Goal: Information Seeking & Learning: Compare options

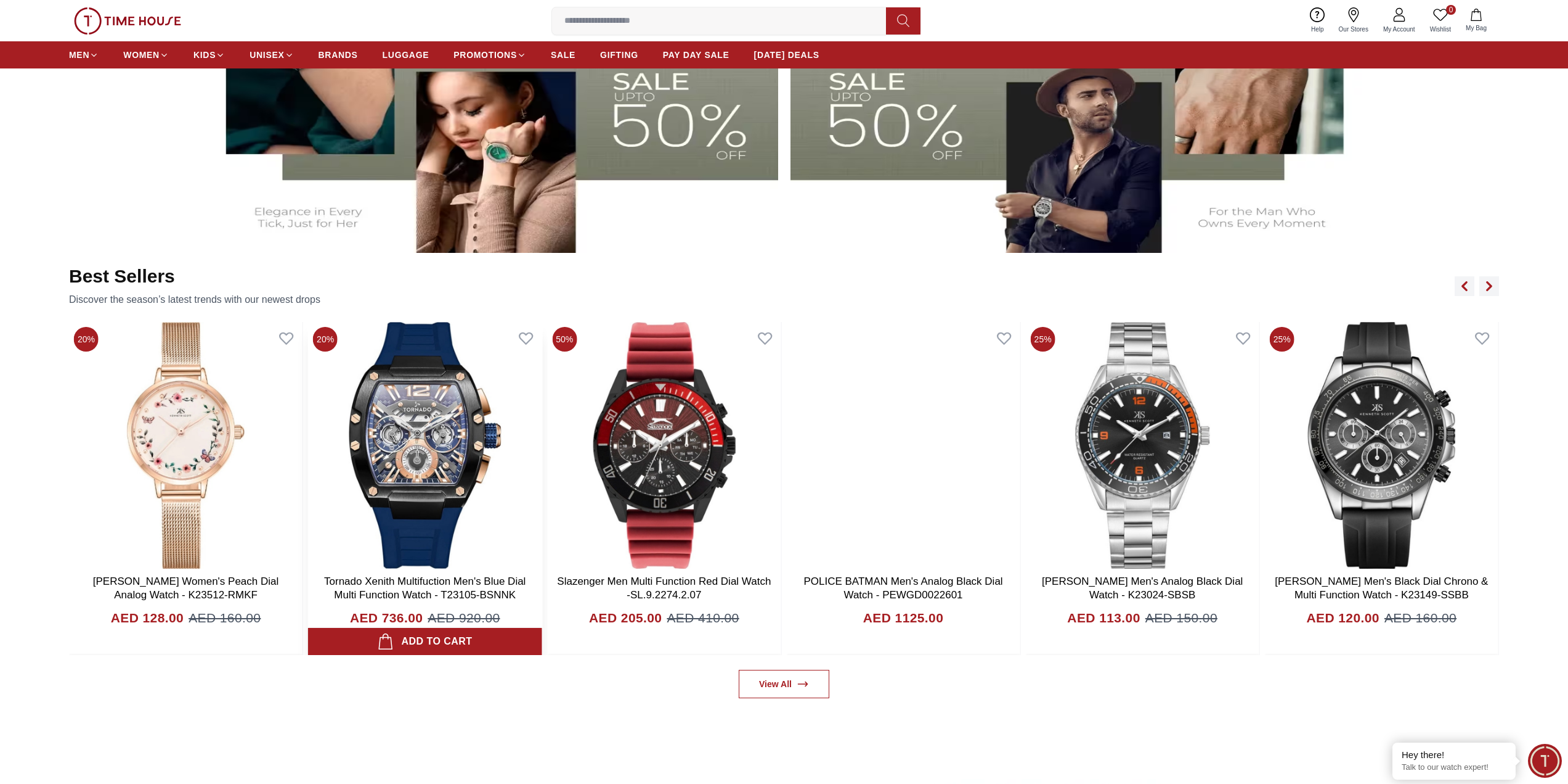
scroll to position [863, 0]
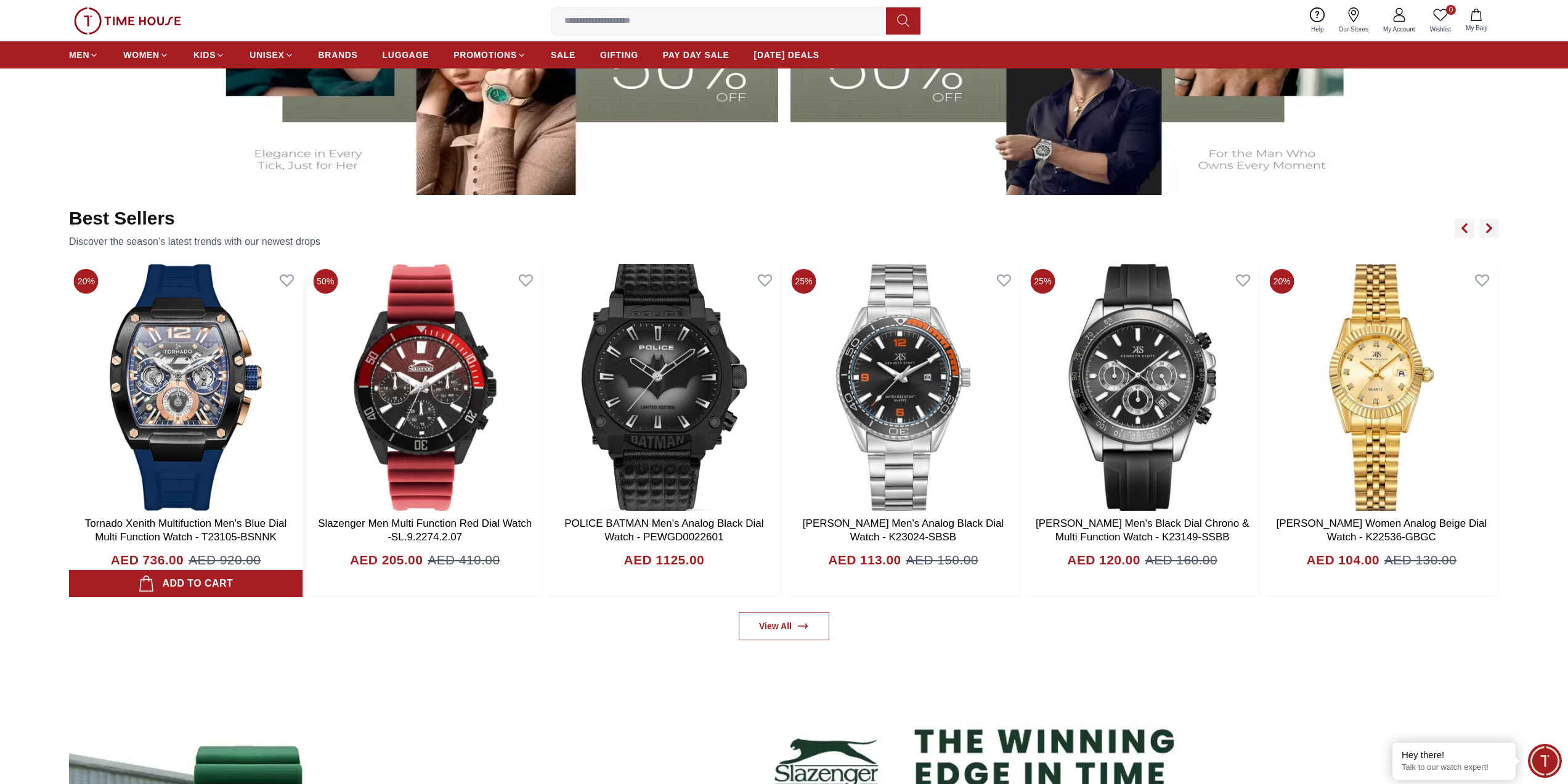
click at [183, 361] on img at bounding box center [186, 388] width 233 height 247
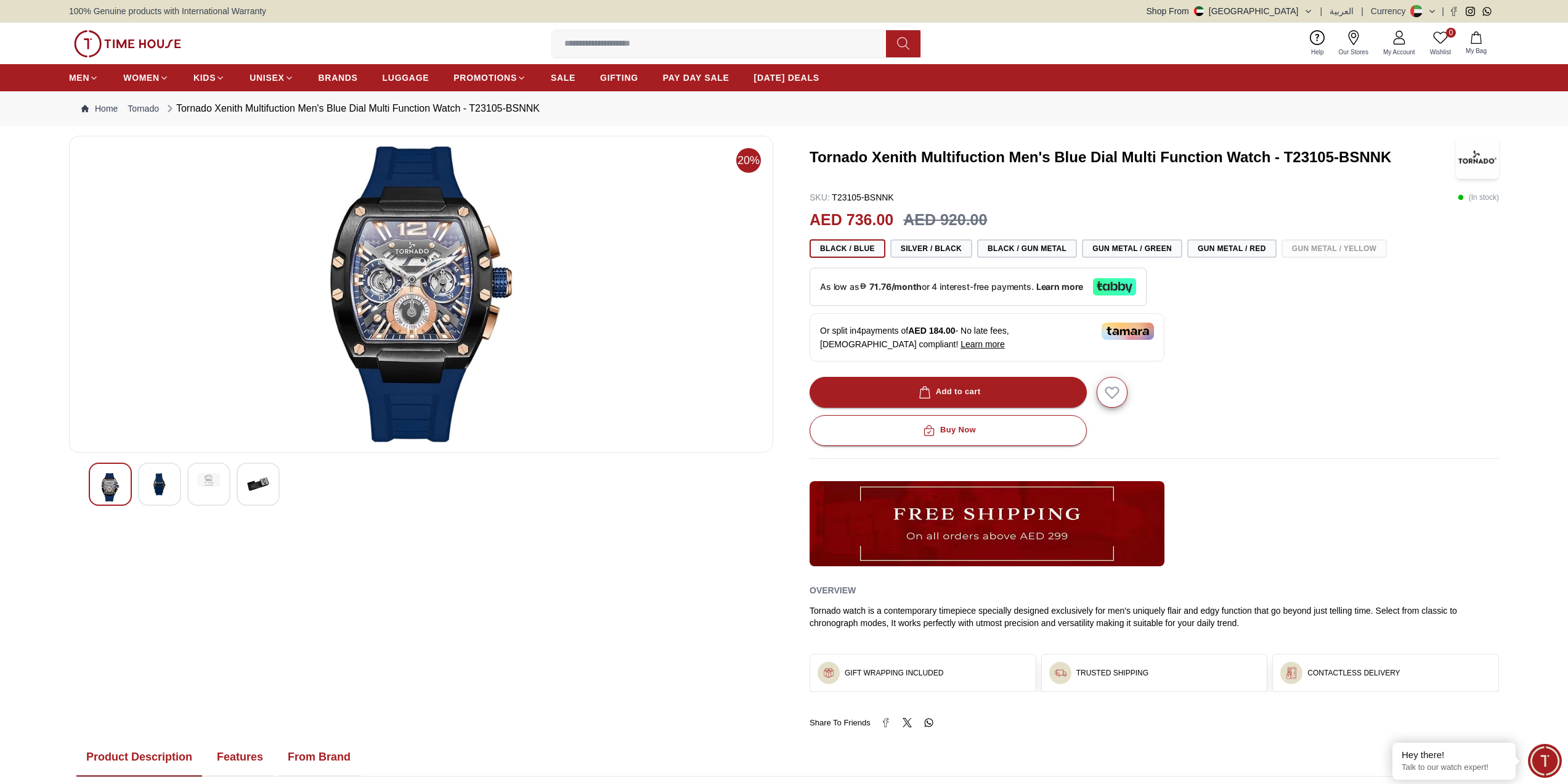
click at [167, 491] on img at bounding box center [159, 483] width 22 height 22
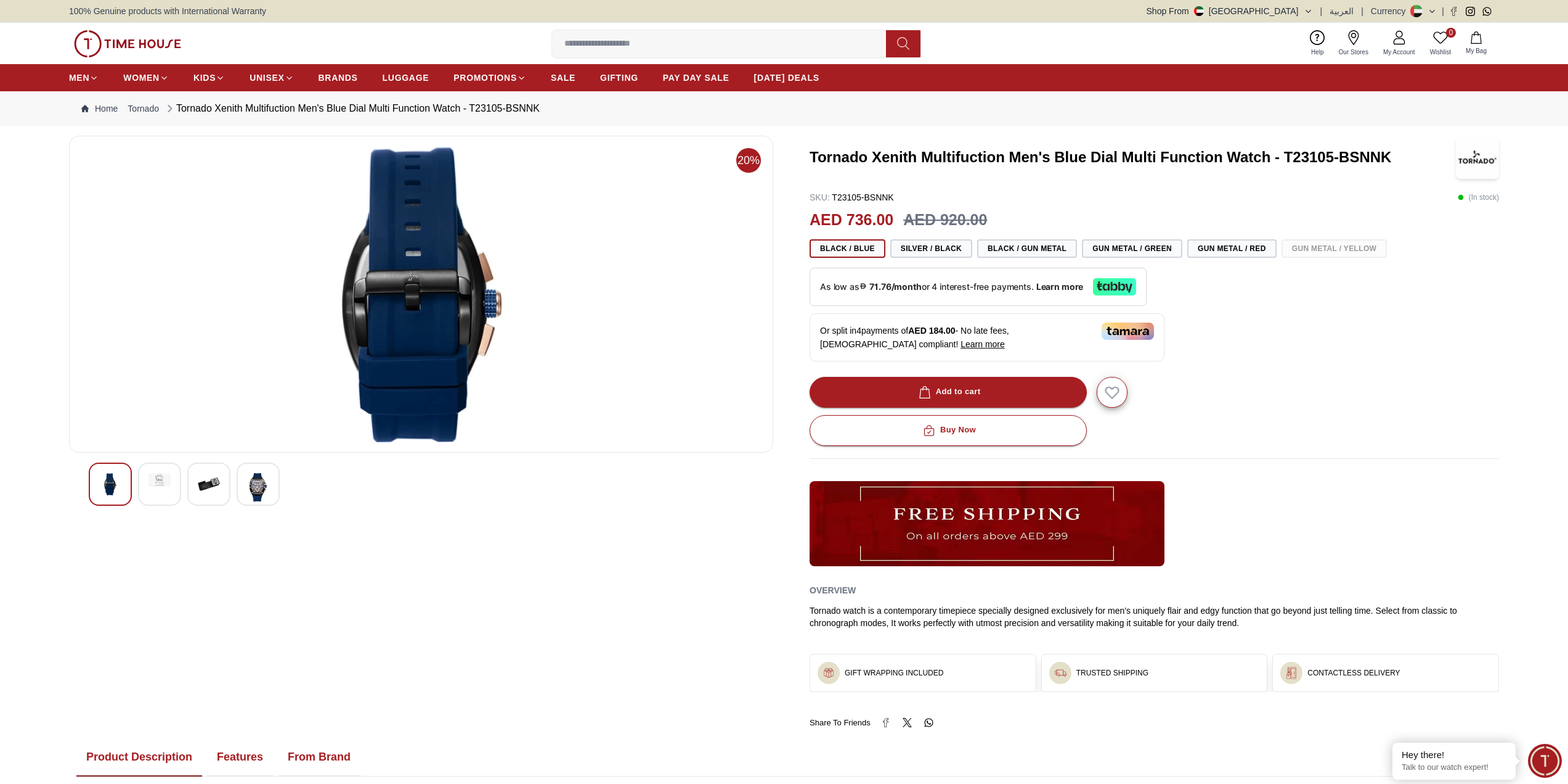
click at [113, 486] on img at bounding box center [110, 483] width 22 height 22
click at [157, 486] on img at bounding box center [159, 480] width 22 height 13
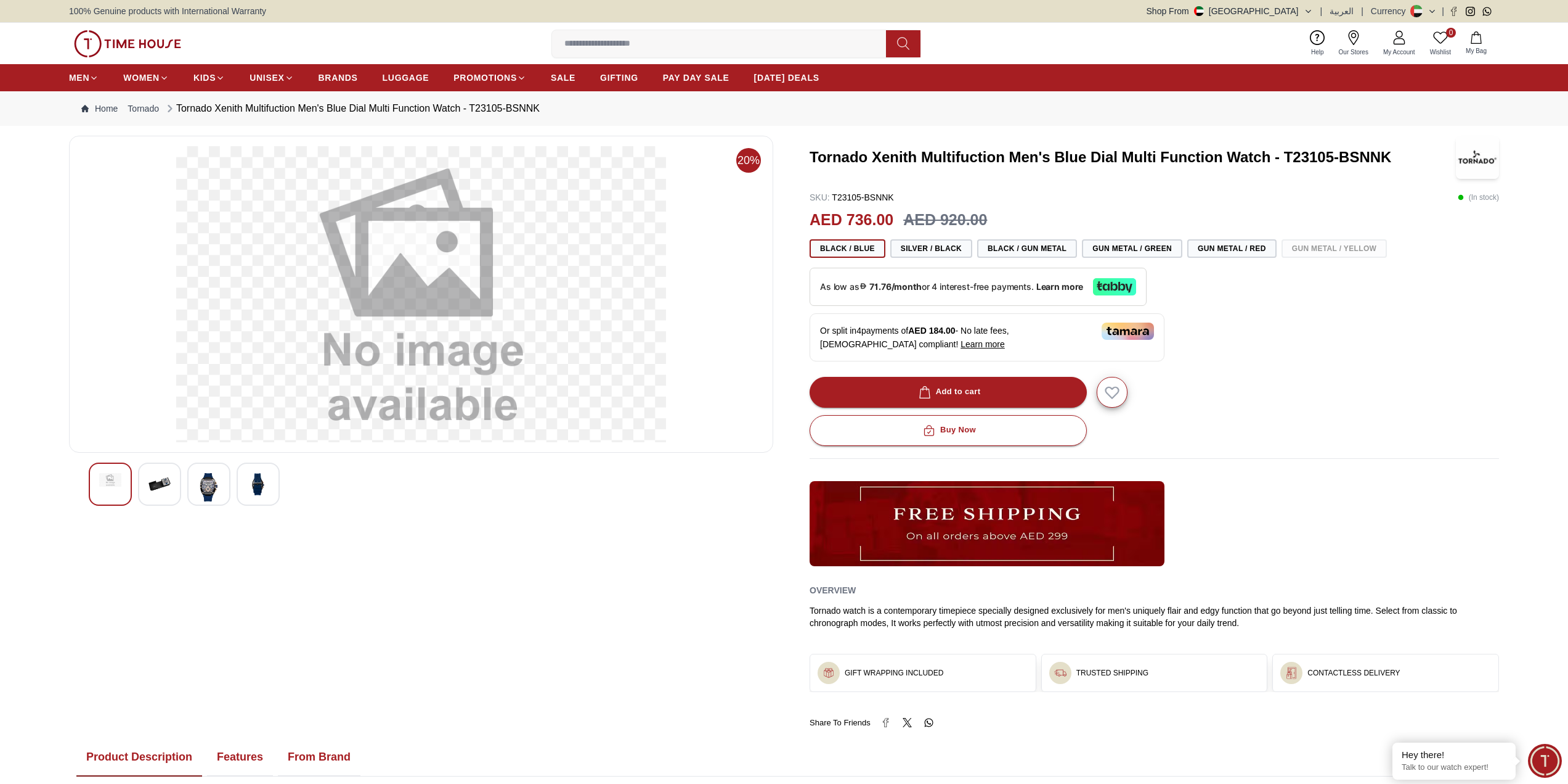
click at [212, 486] on img at bounding box center [209, 487] width 22 height 29
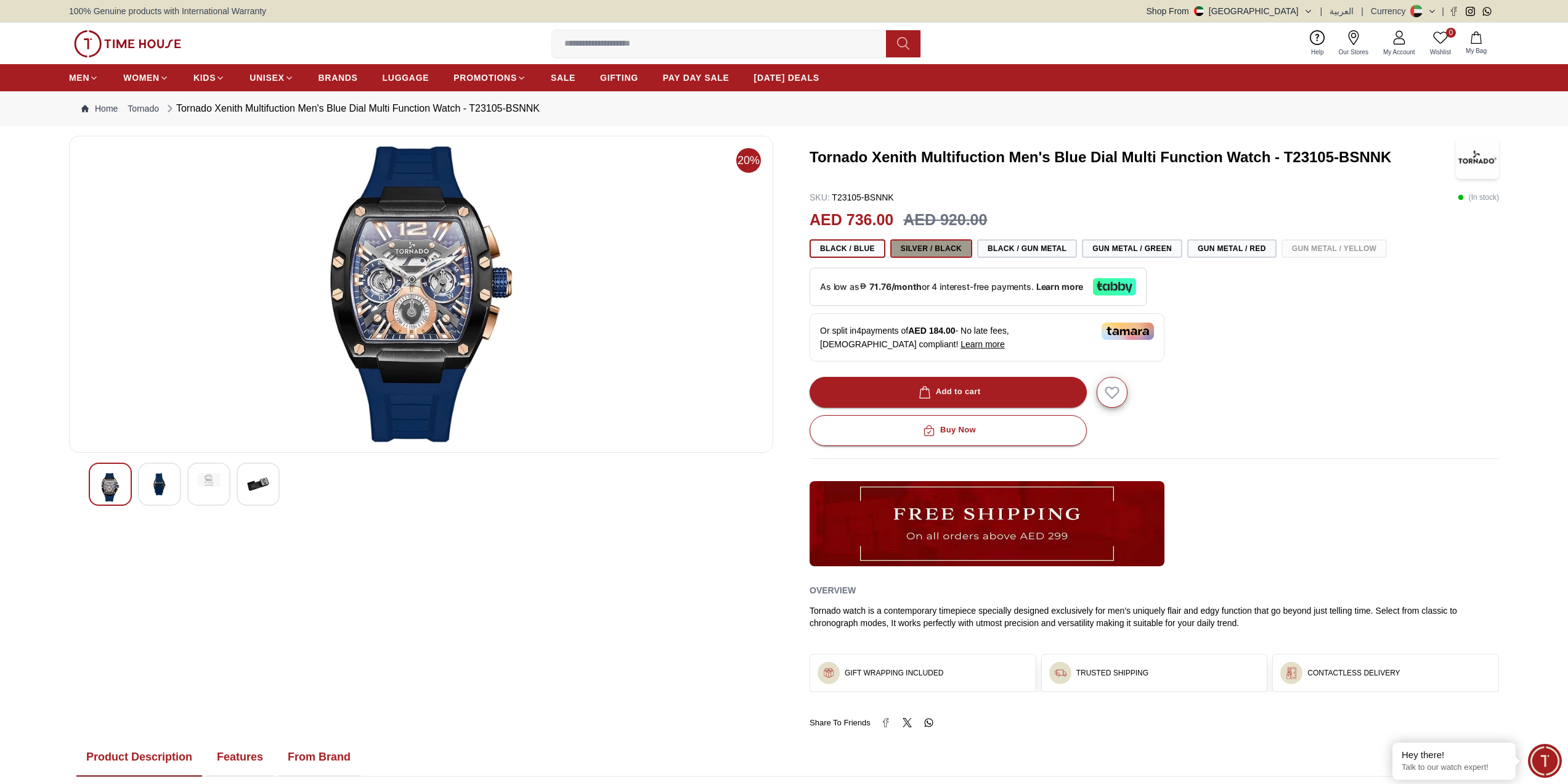
click at [930, 243] on button "Silver / Black" at bounding box center [932, 248] width 82 height 18
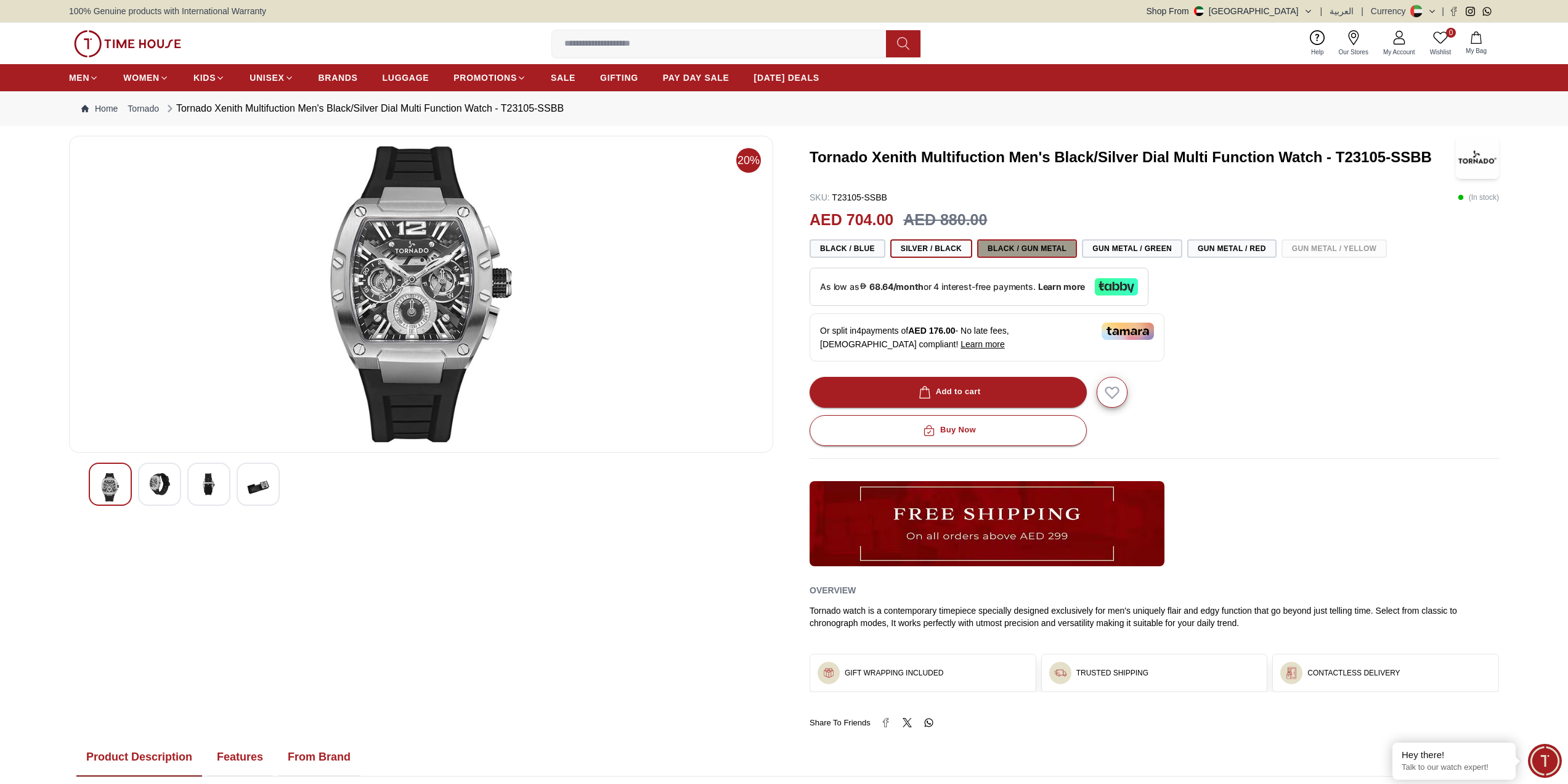
click at [1031, 249] on button "Black / Gun Metal" at bounding box center [1027, 248] width 99 height 18
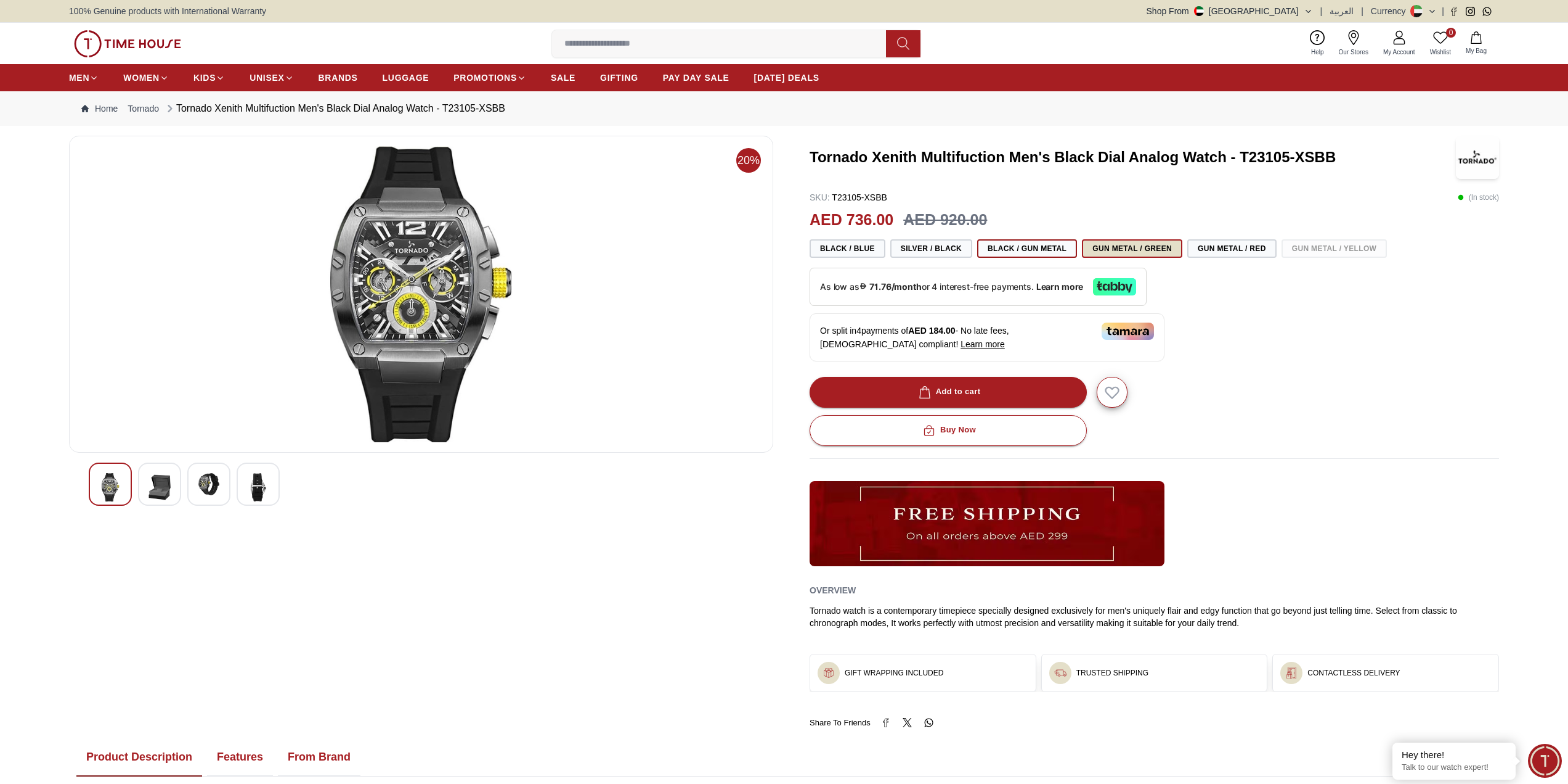
click at [1107, 247] on button "Gun Metal / Green" at bounding box center [1132, 248] width 100 height 18
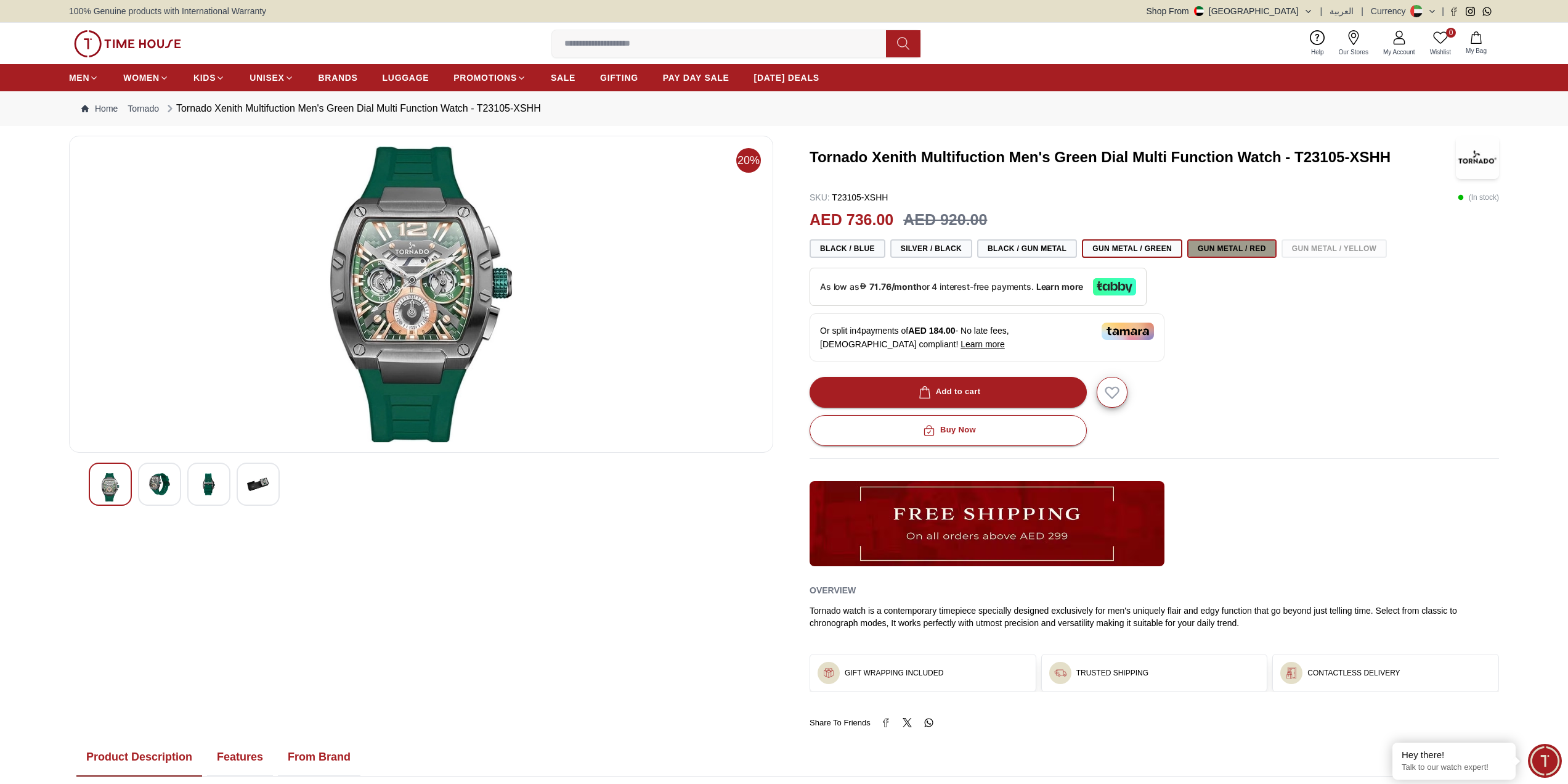
click at [1222, 249] on button "Gun Metal / Red" at bounding box center [1231, 248] width 89 height 18
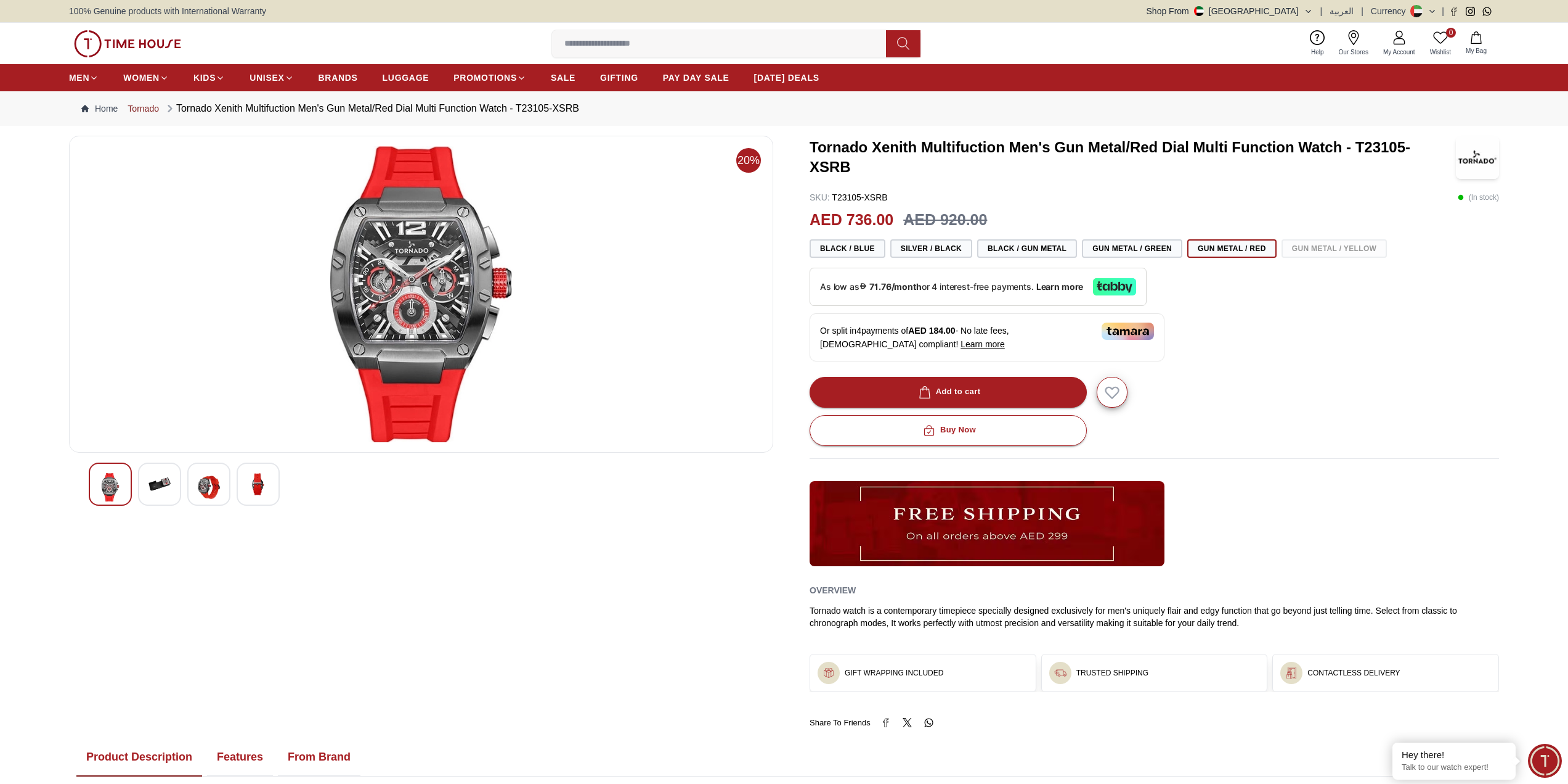
click at [144, 108] on link "Tornado" at bounding box center [143, 108] width 32 height 12
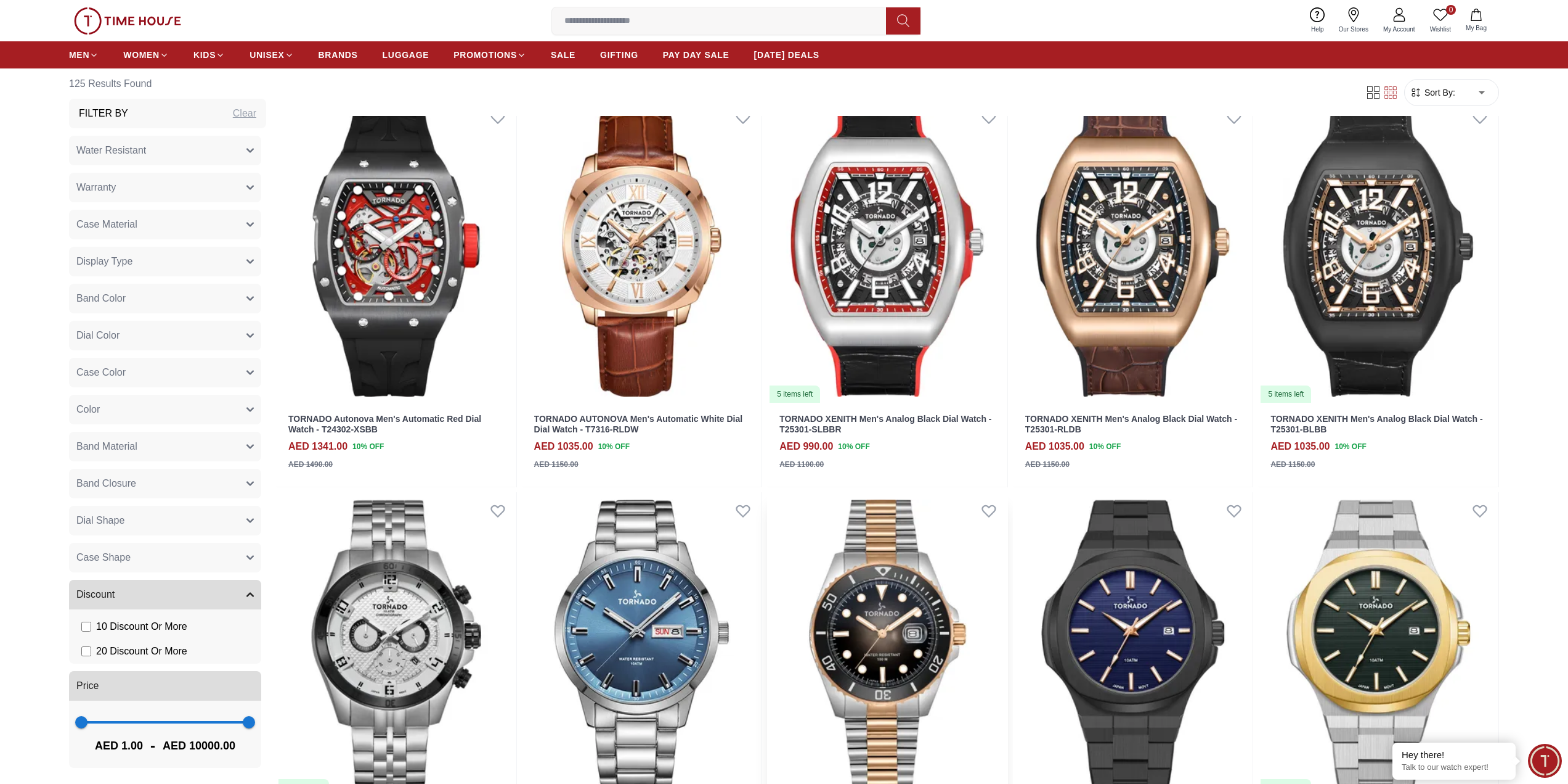
scroll to position [679, 0]
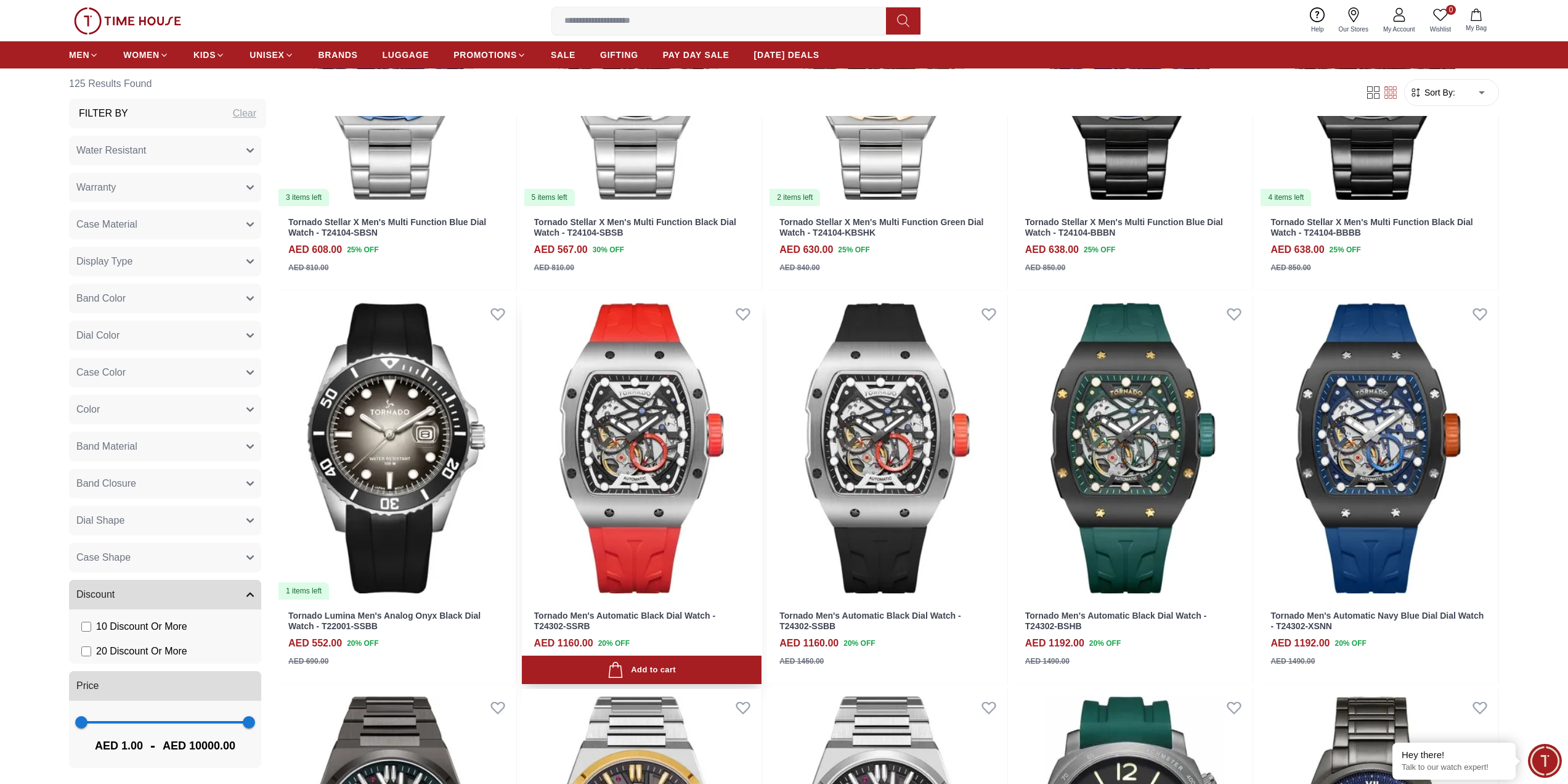
scroll to position [2220, 0]
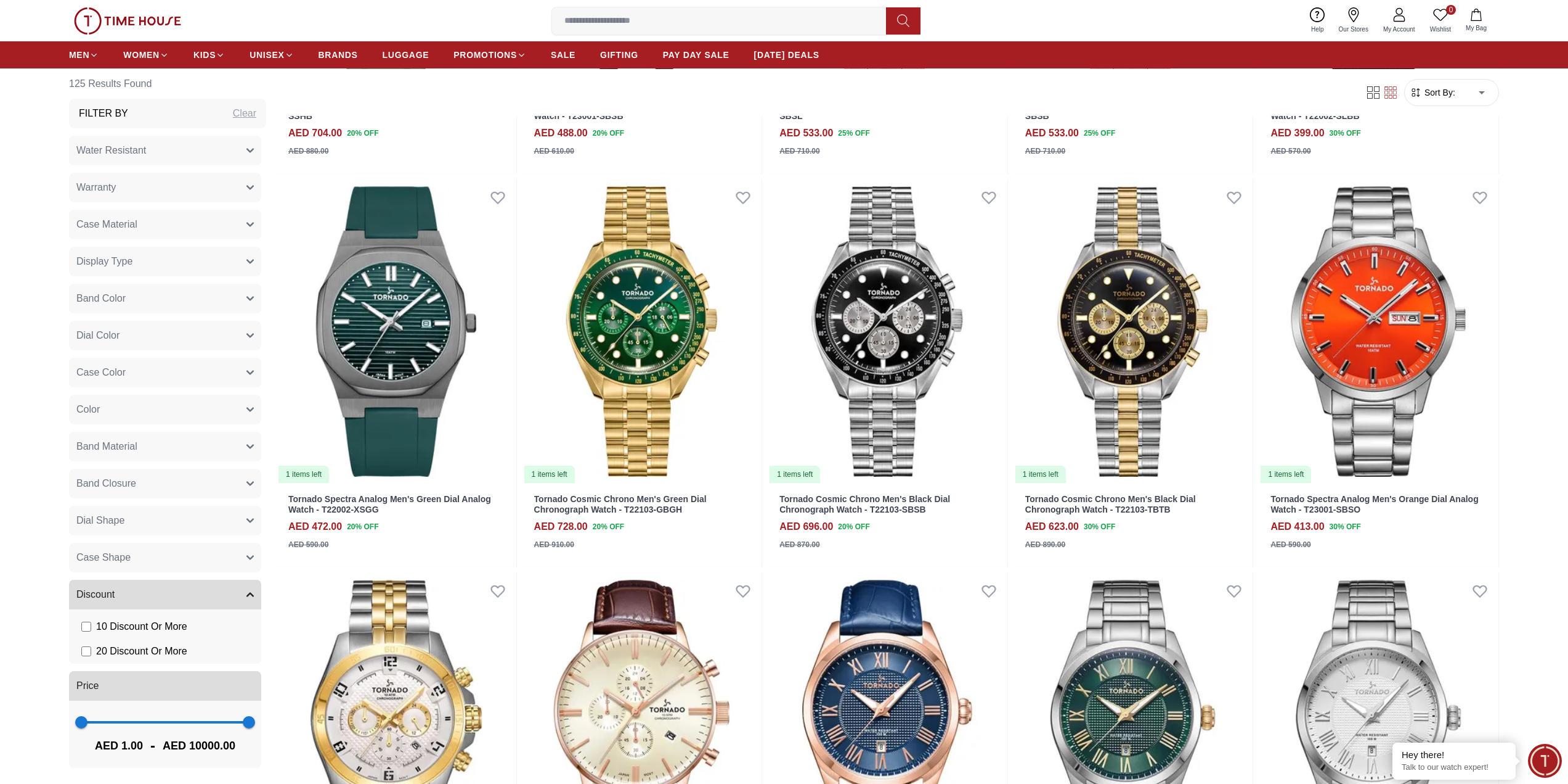
scroll to position [4933, 0]
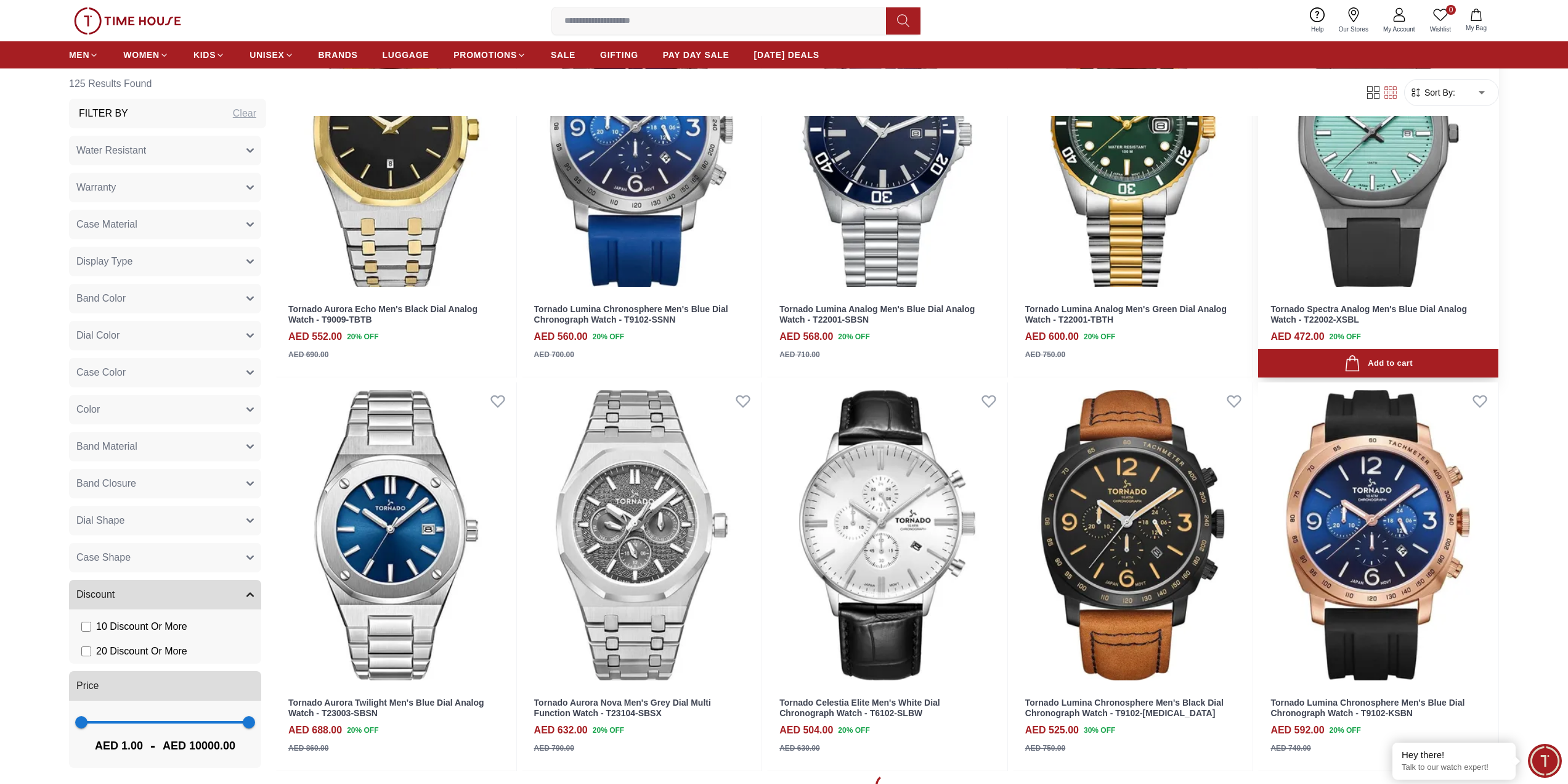
scroll to position [8016, 0]
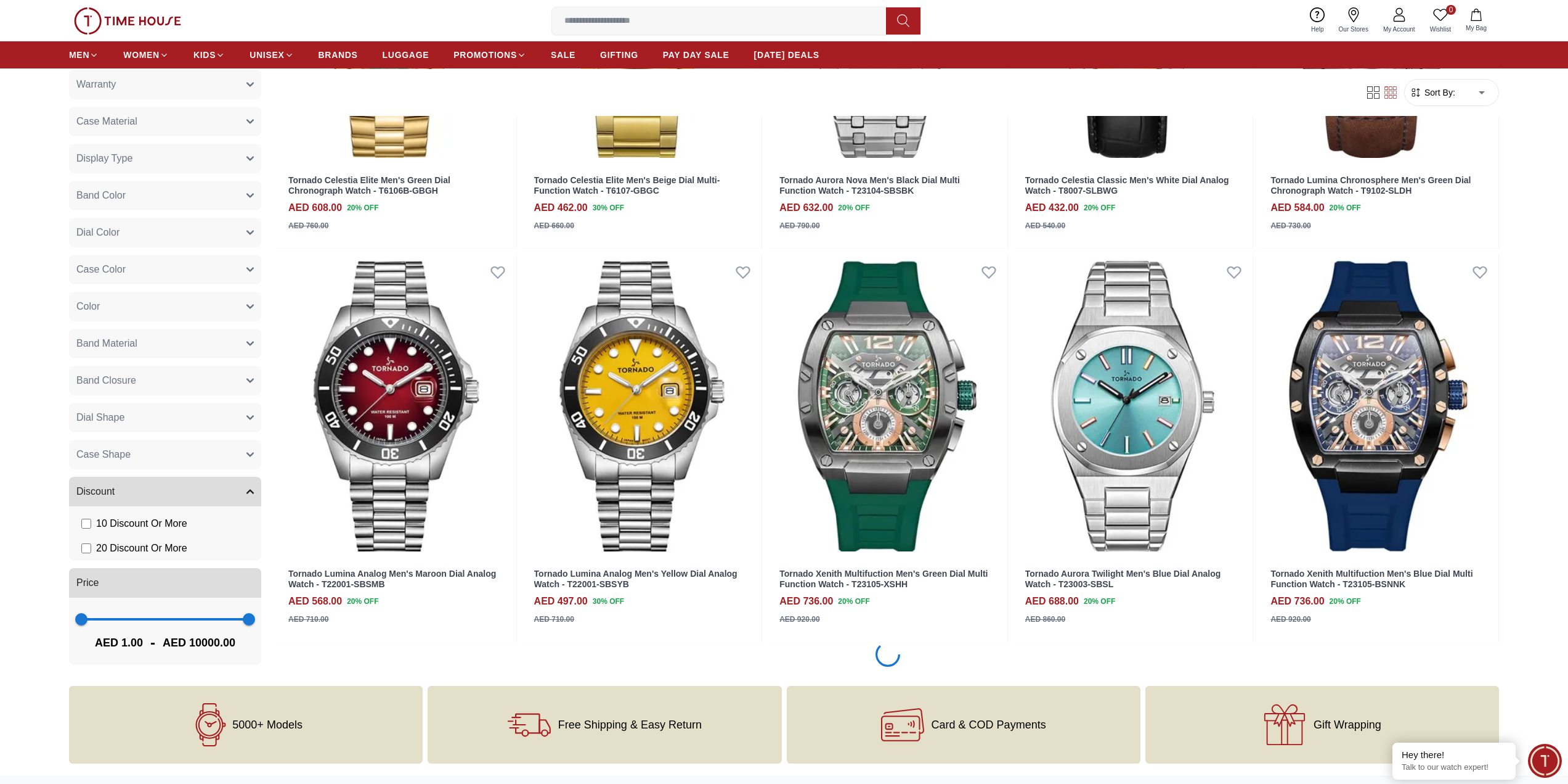
scroll to position [9682, 0]
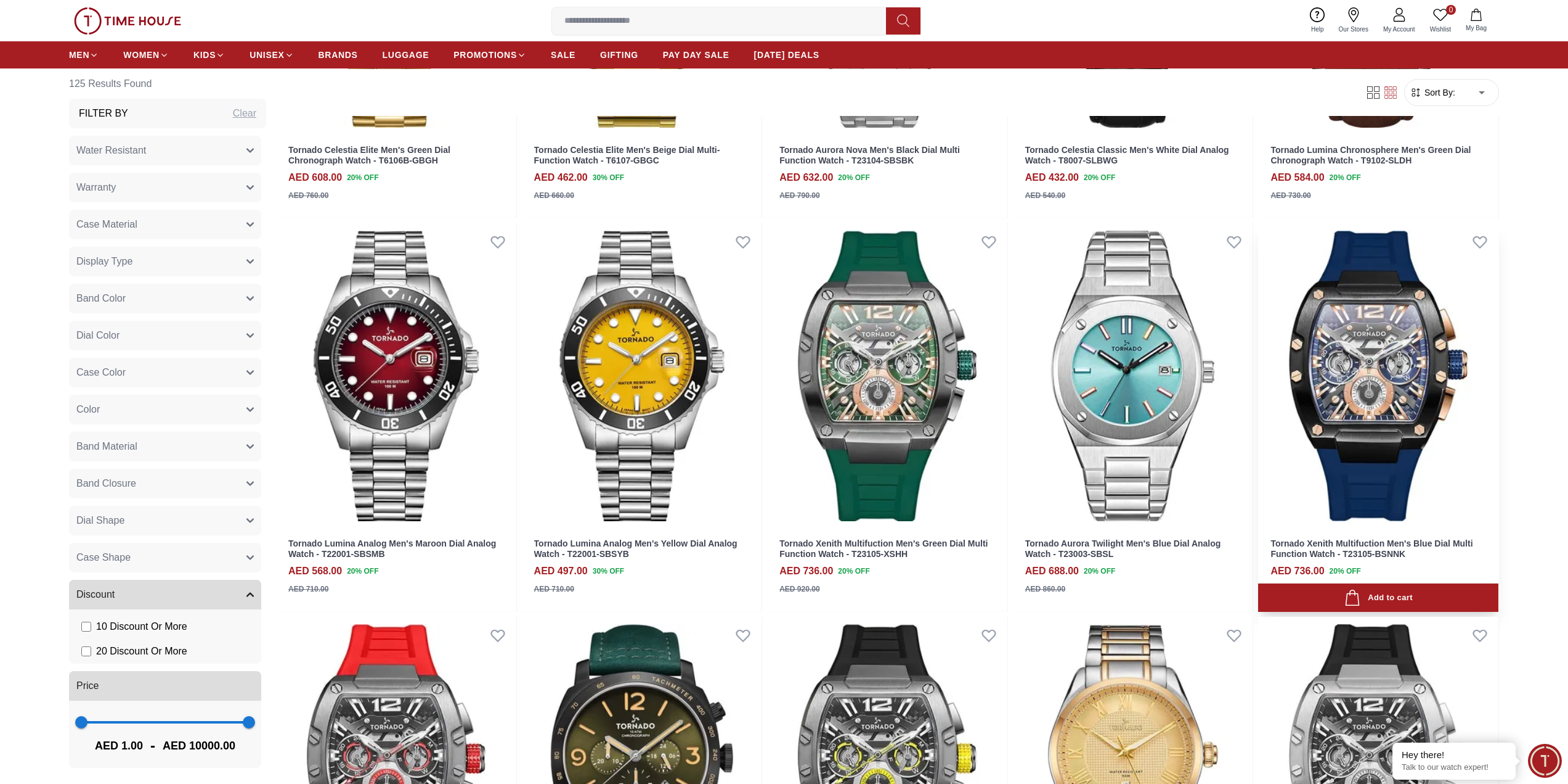
scroll to position [9682, 0]
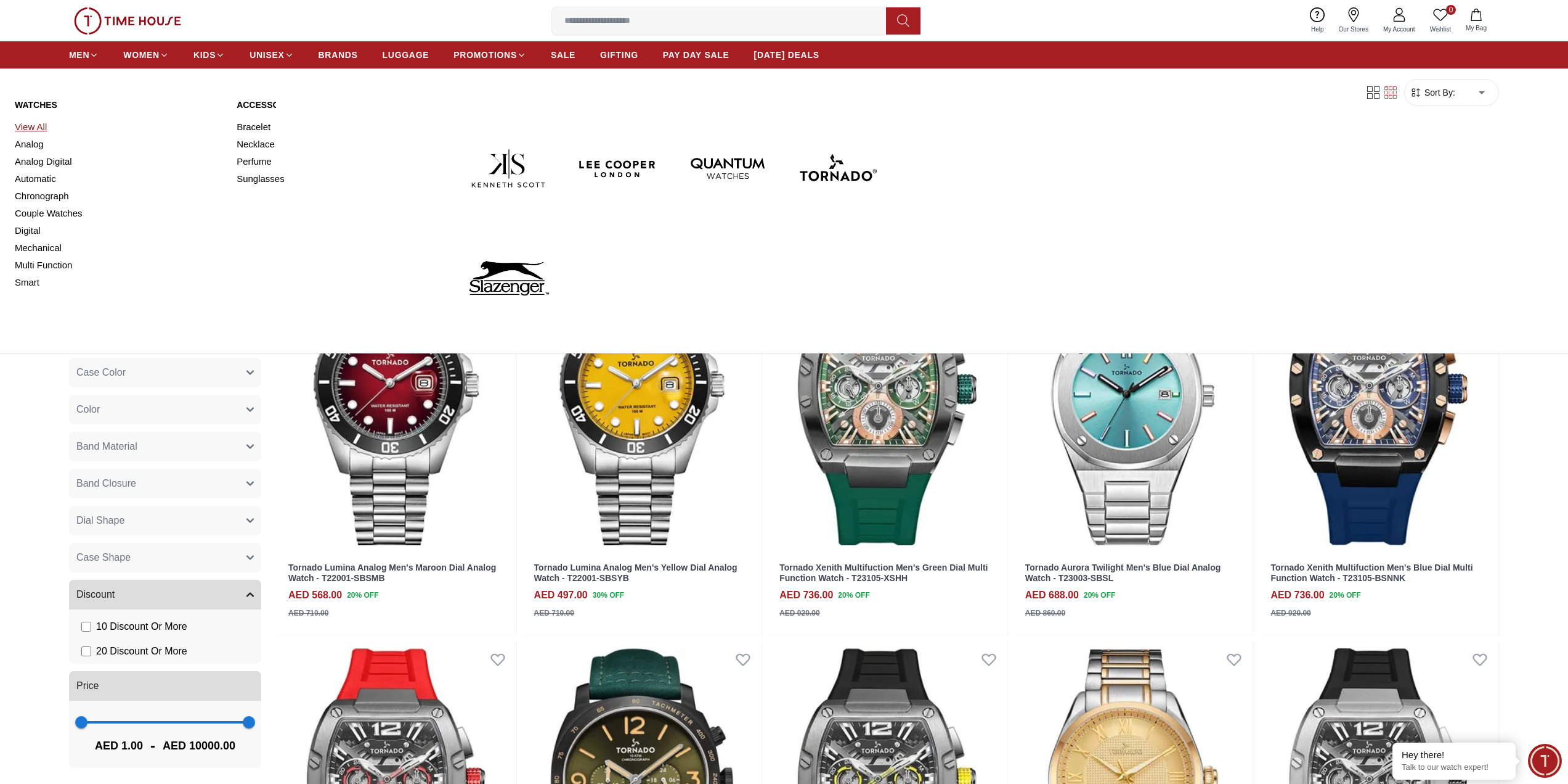
click at [32, 128] on link "View All" at bounding box center [118, 127] width 207 height 17
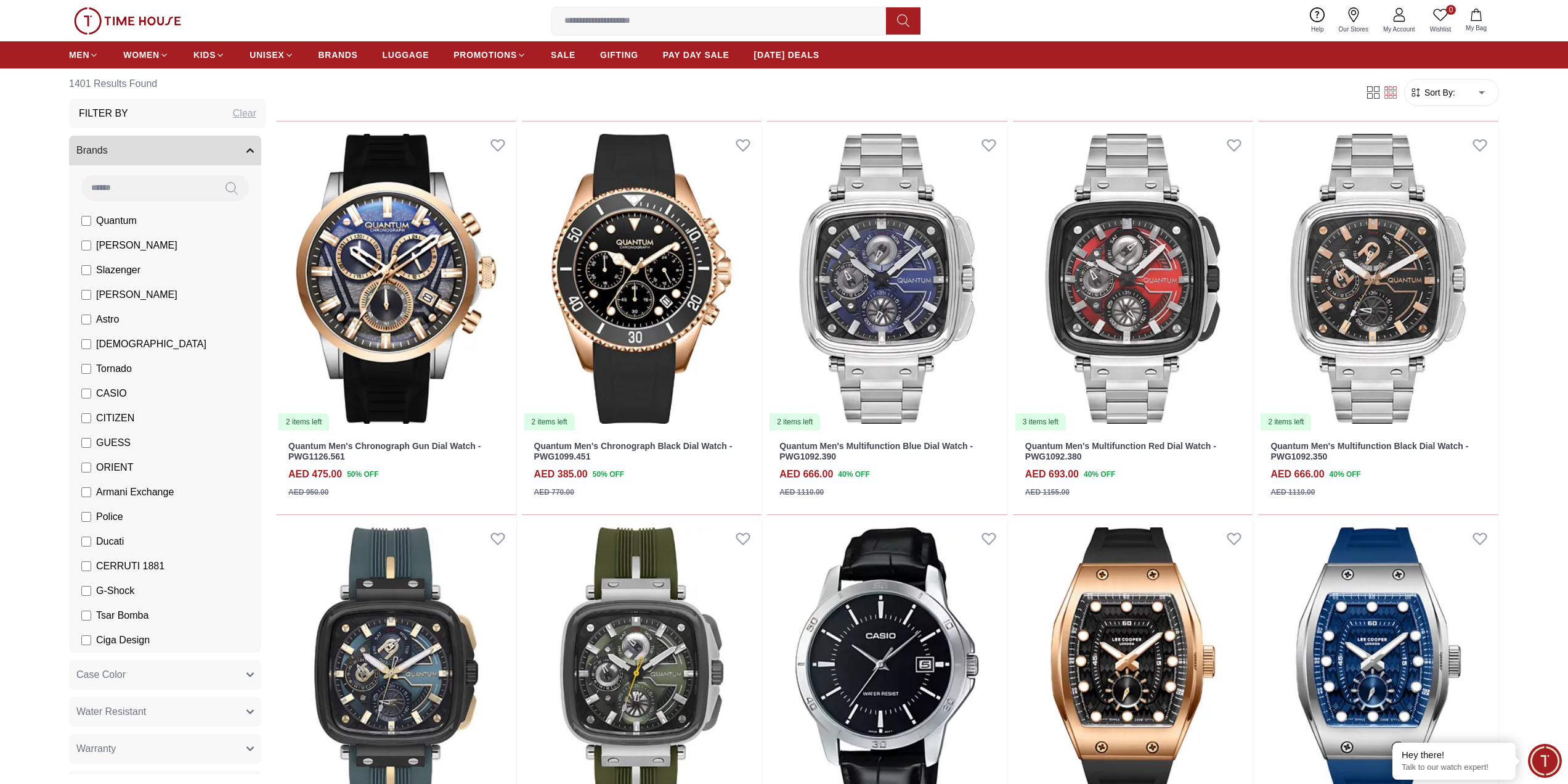
scroll to position [2713, 0]
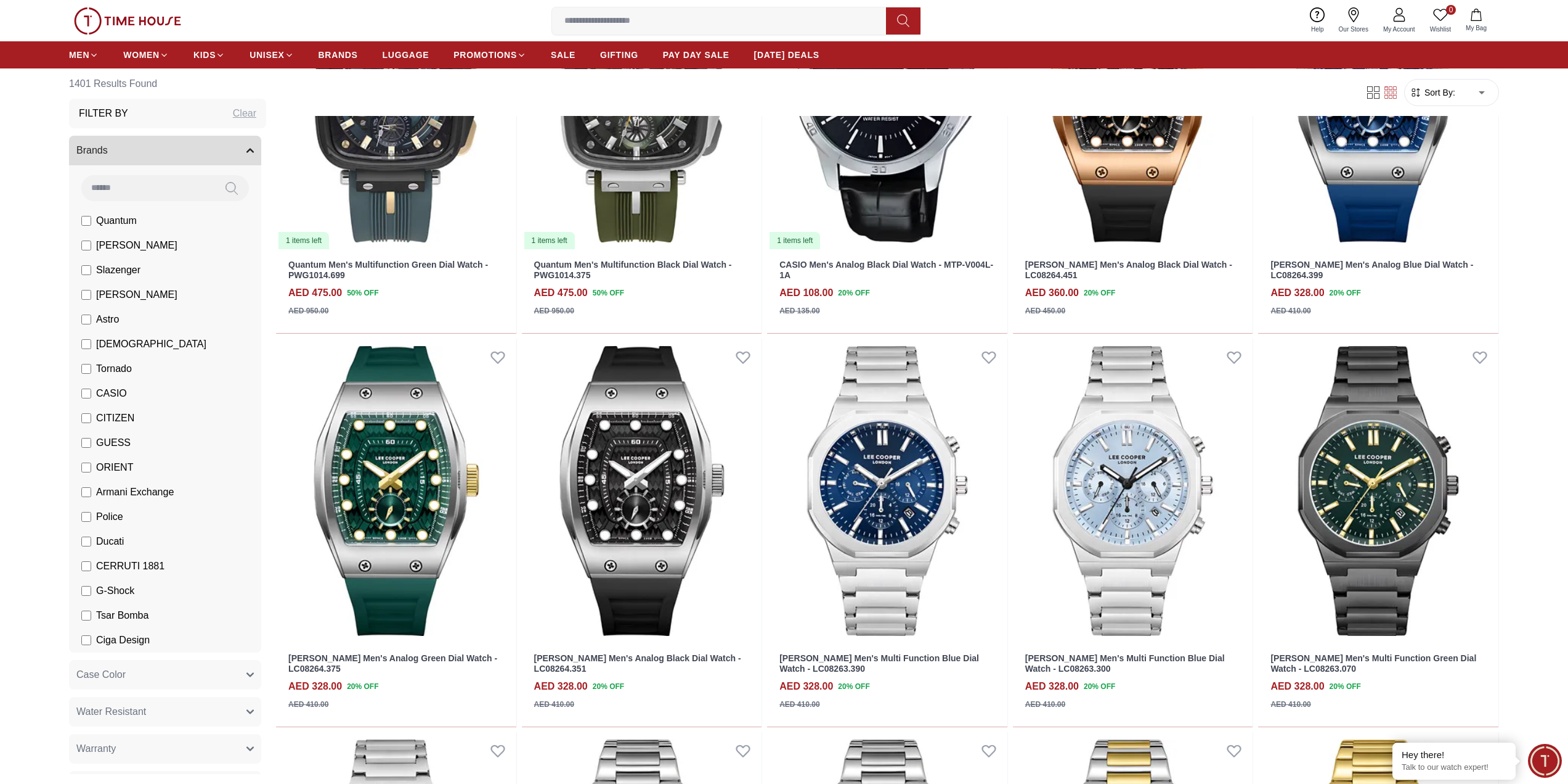
scroll to position [2899, 0]
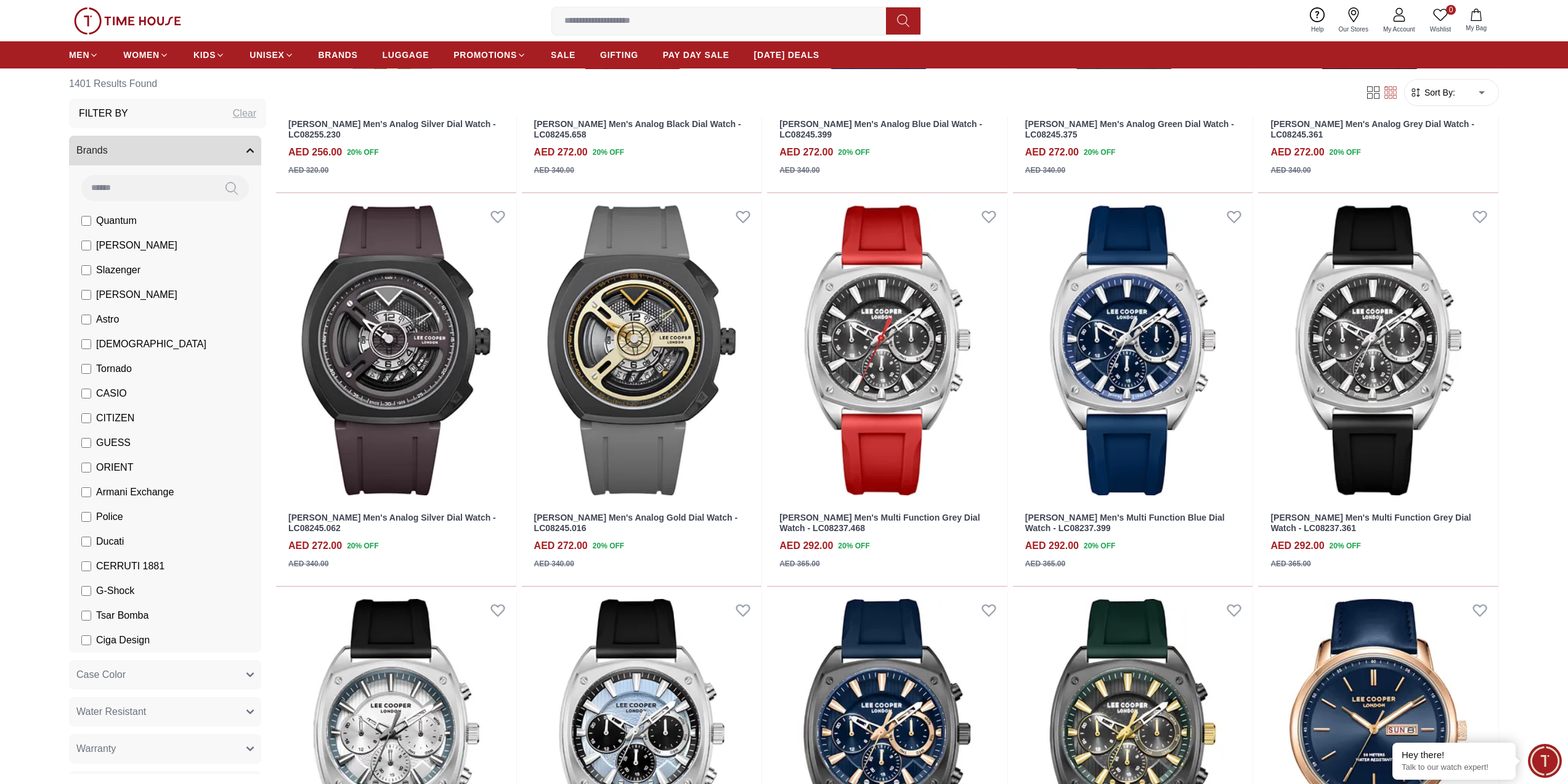
scroll to position [5118, 0]
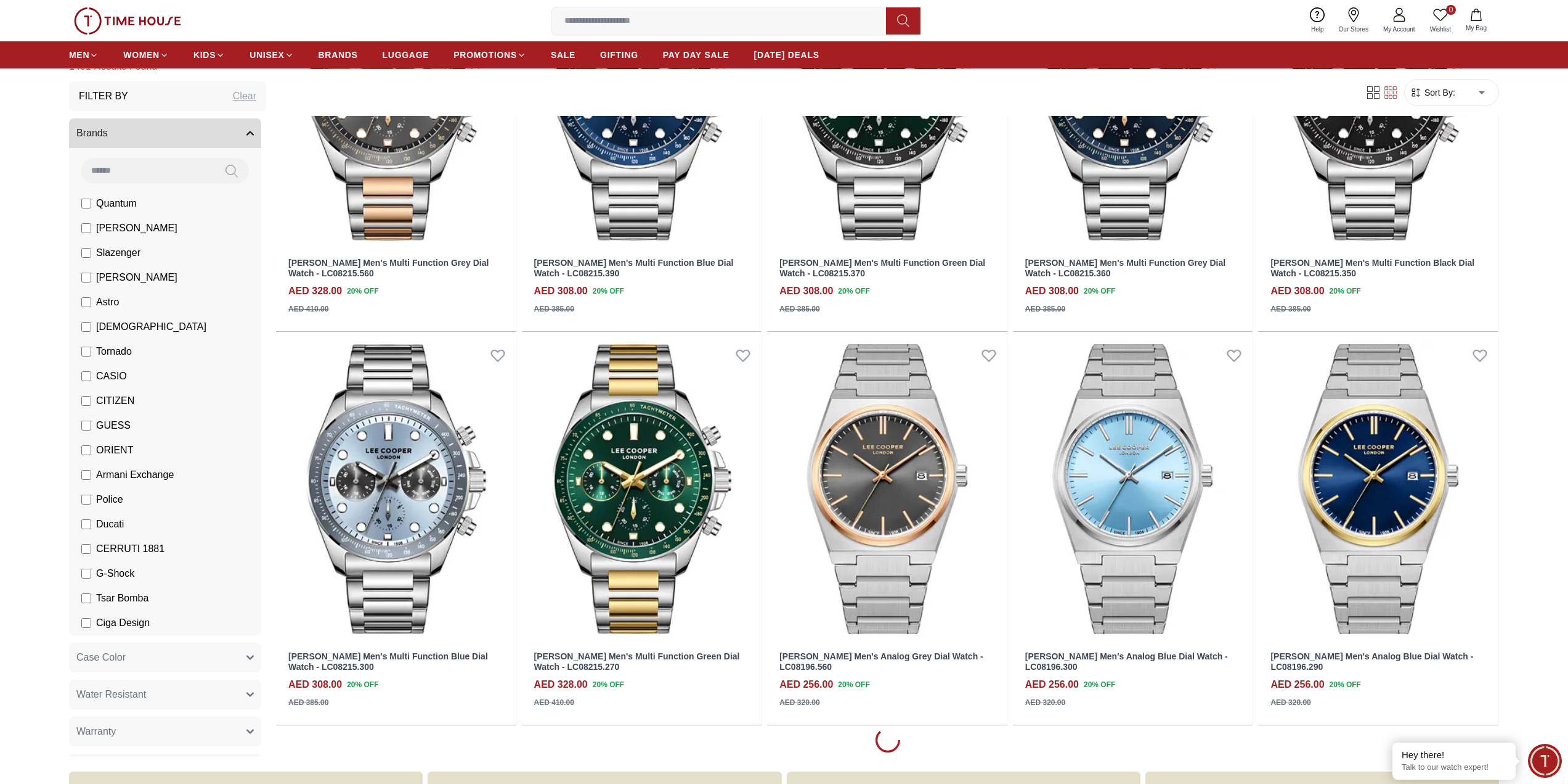
scroll to position [7708, 0]
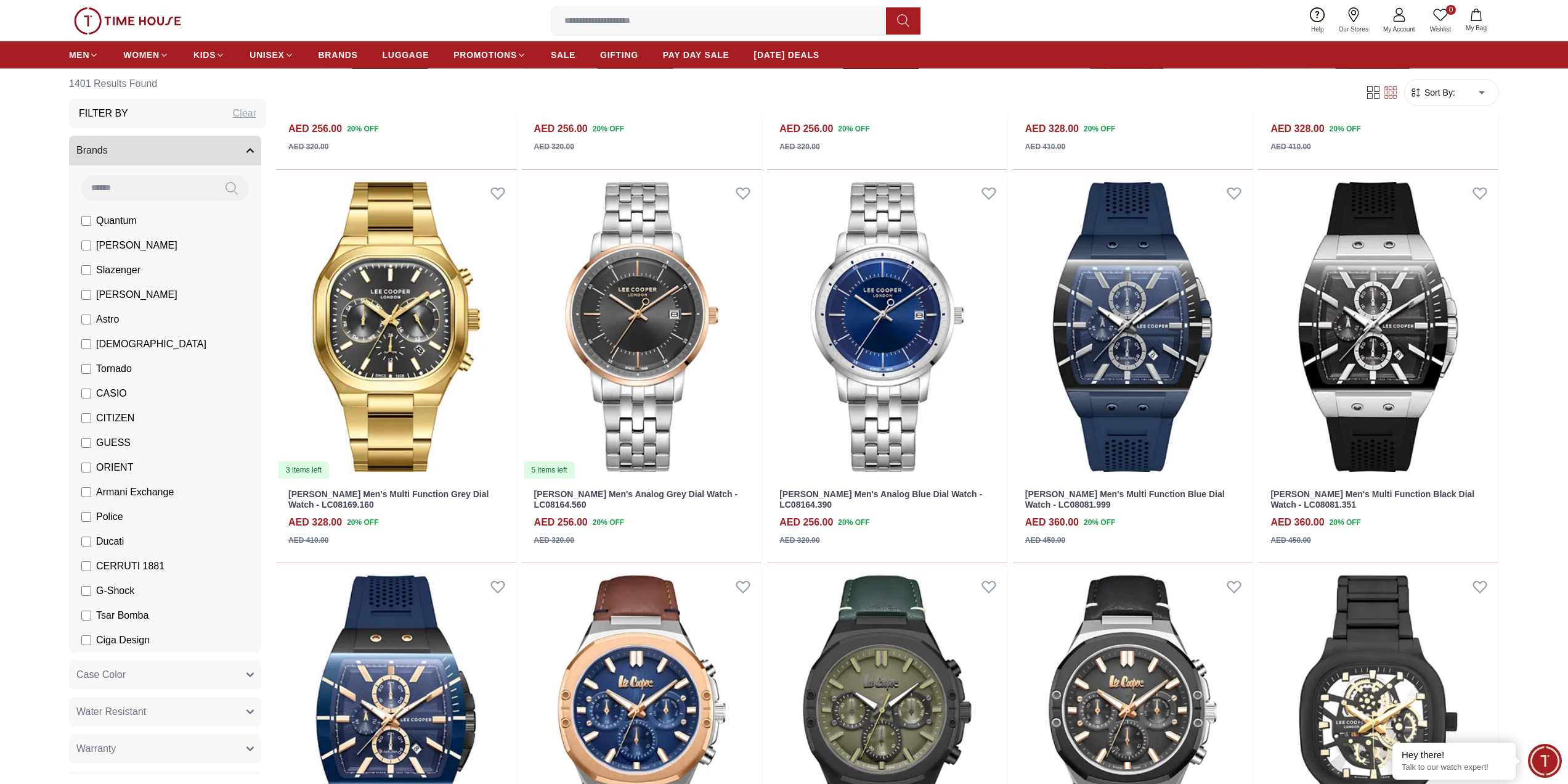
scroll to position [10114, 0]
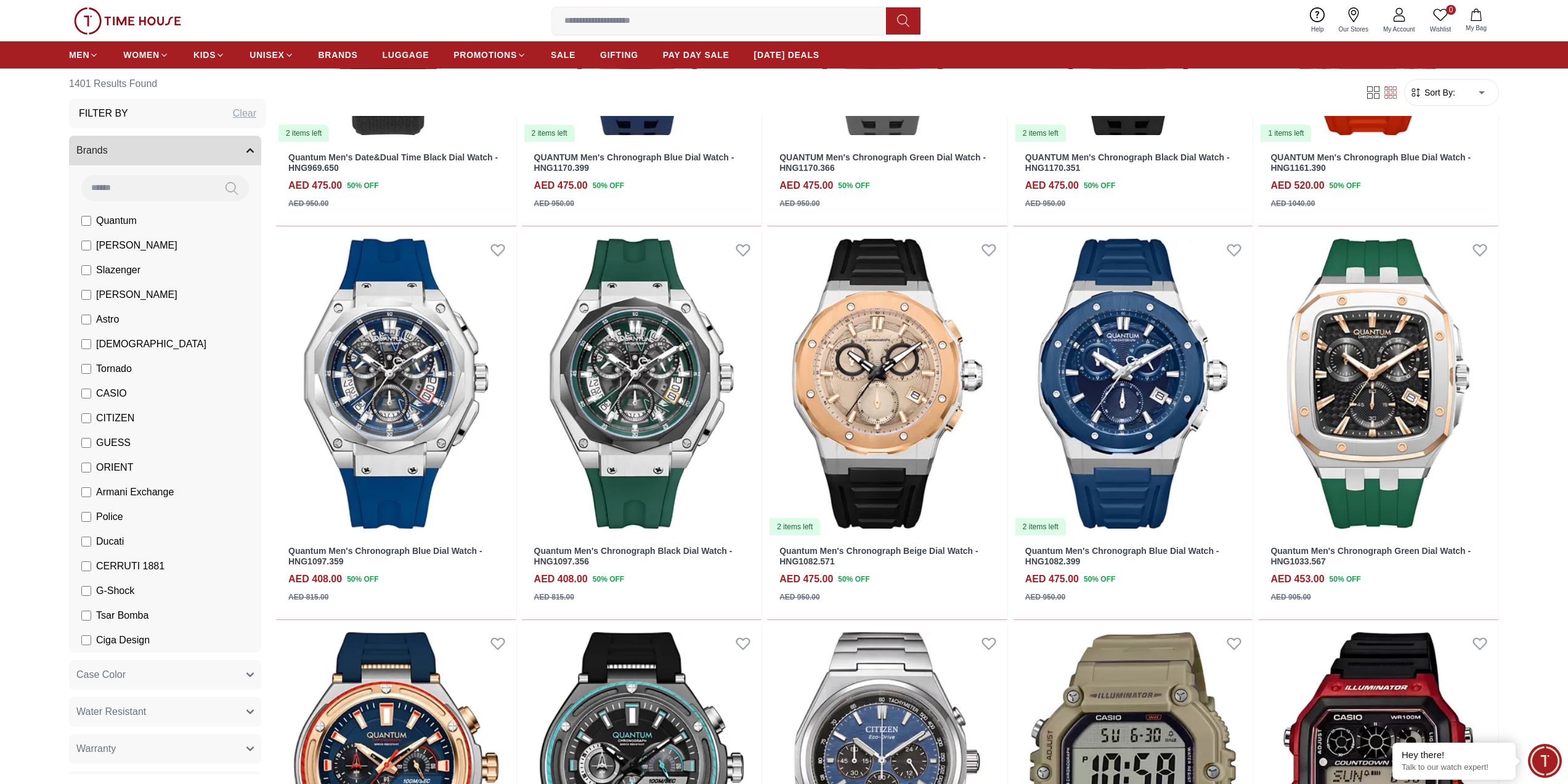
scroll to position [11794, 0]
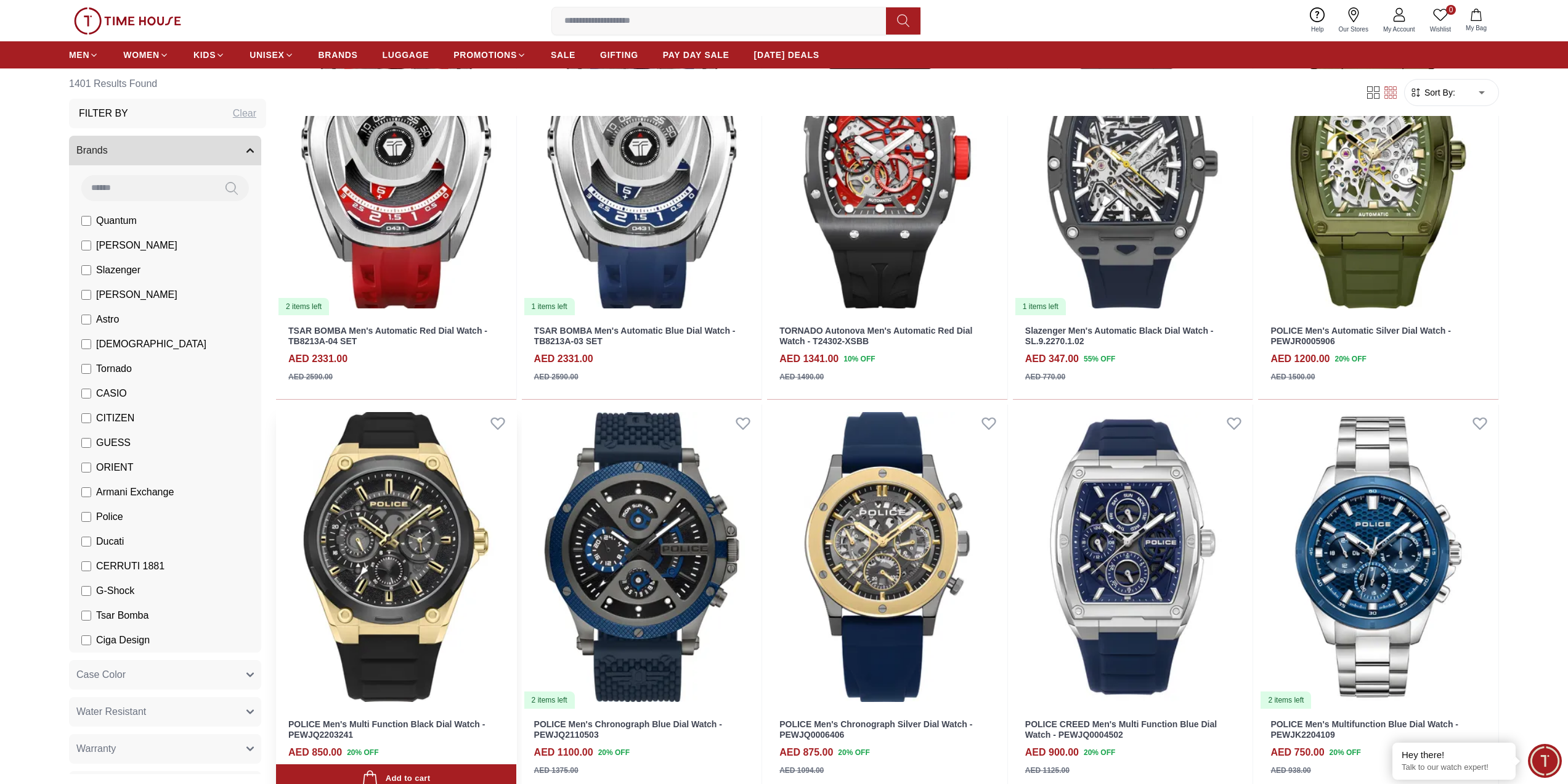
scroll to position [13336, 0]
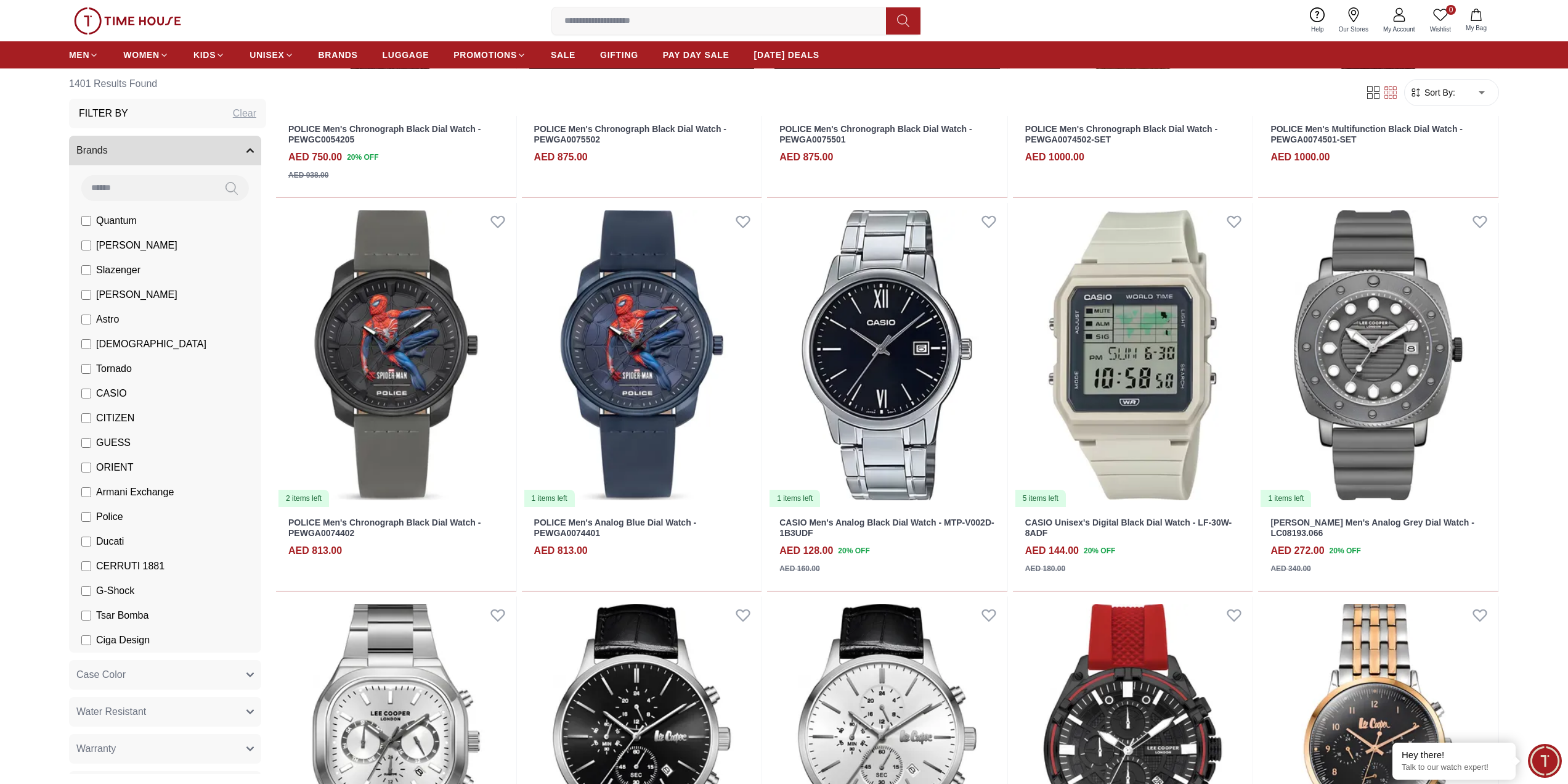
scroll to position [16172, 0]
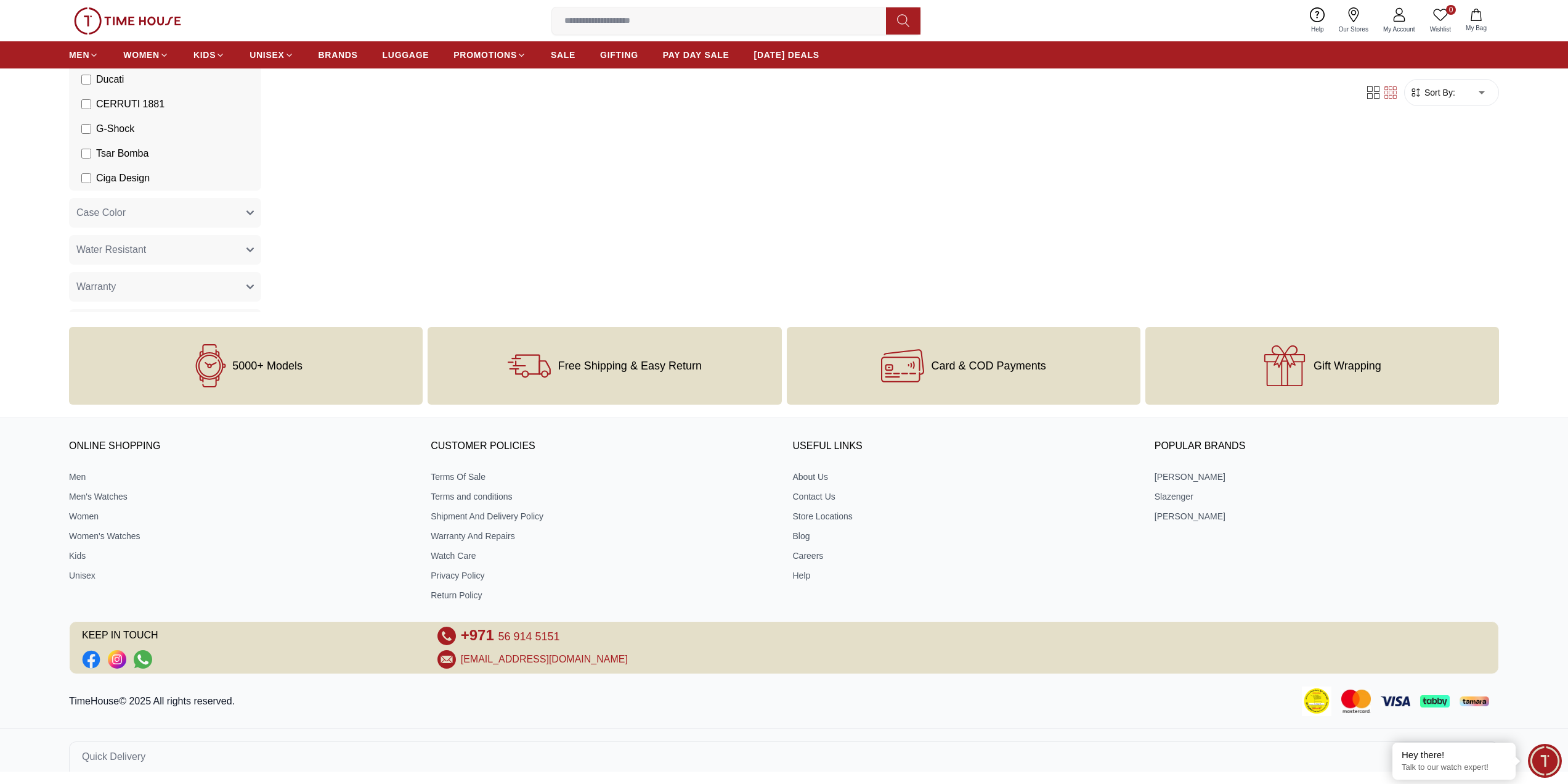
scroll to position [528, 0]
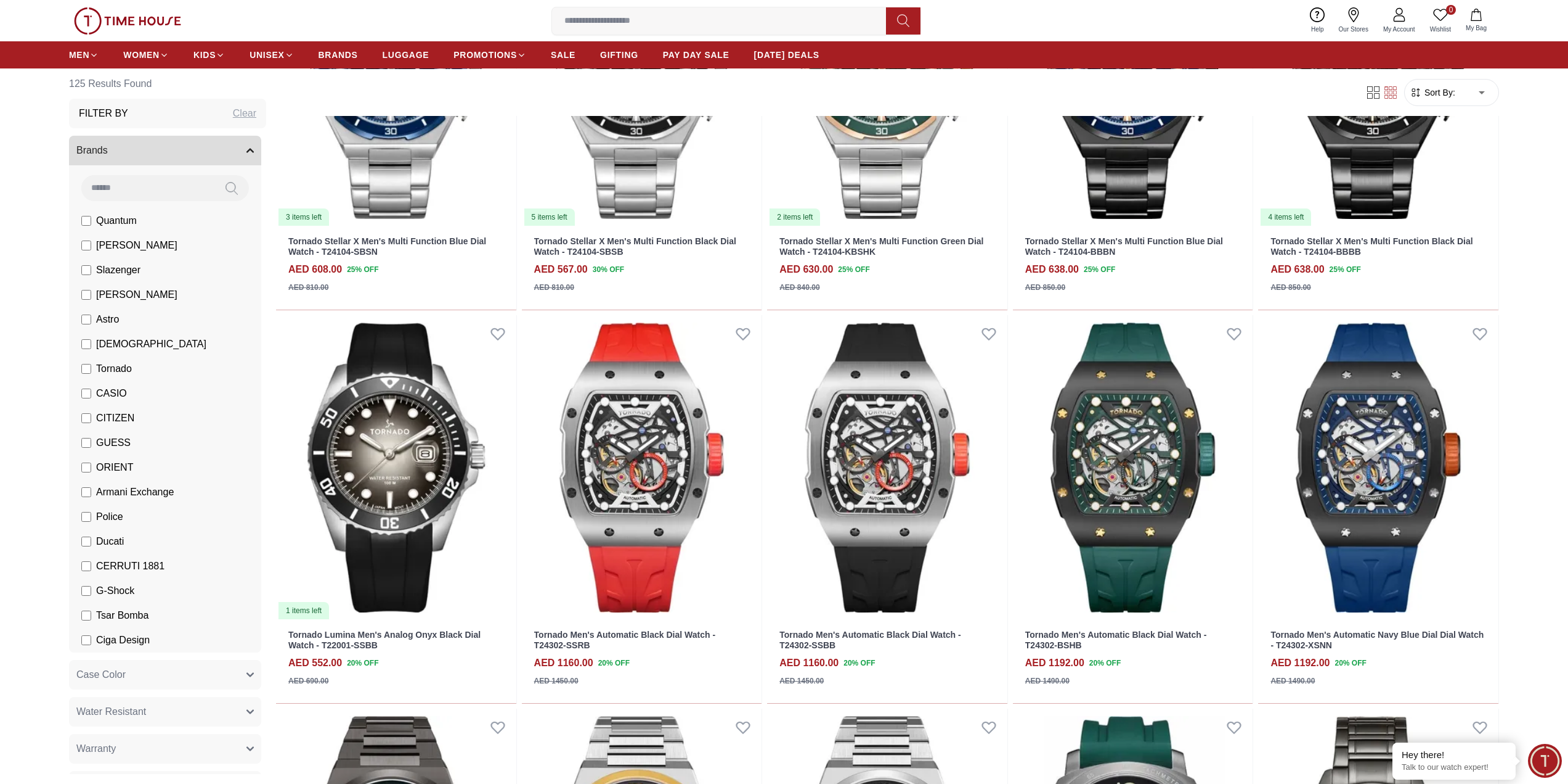
scroll to position [1480, 0]
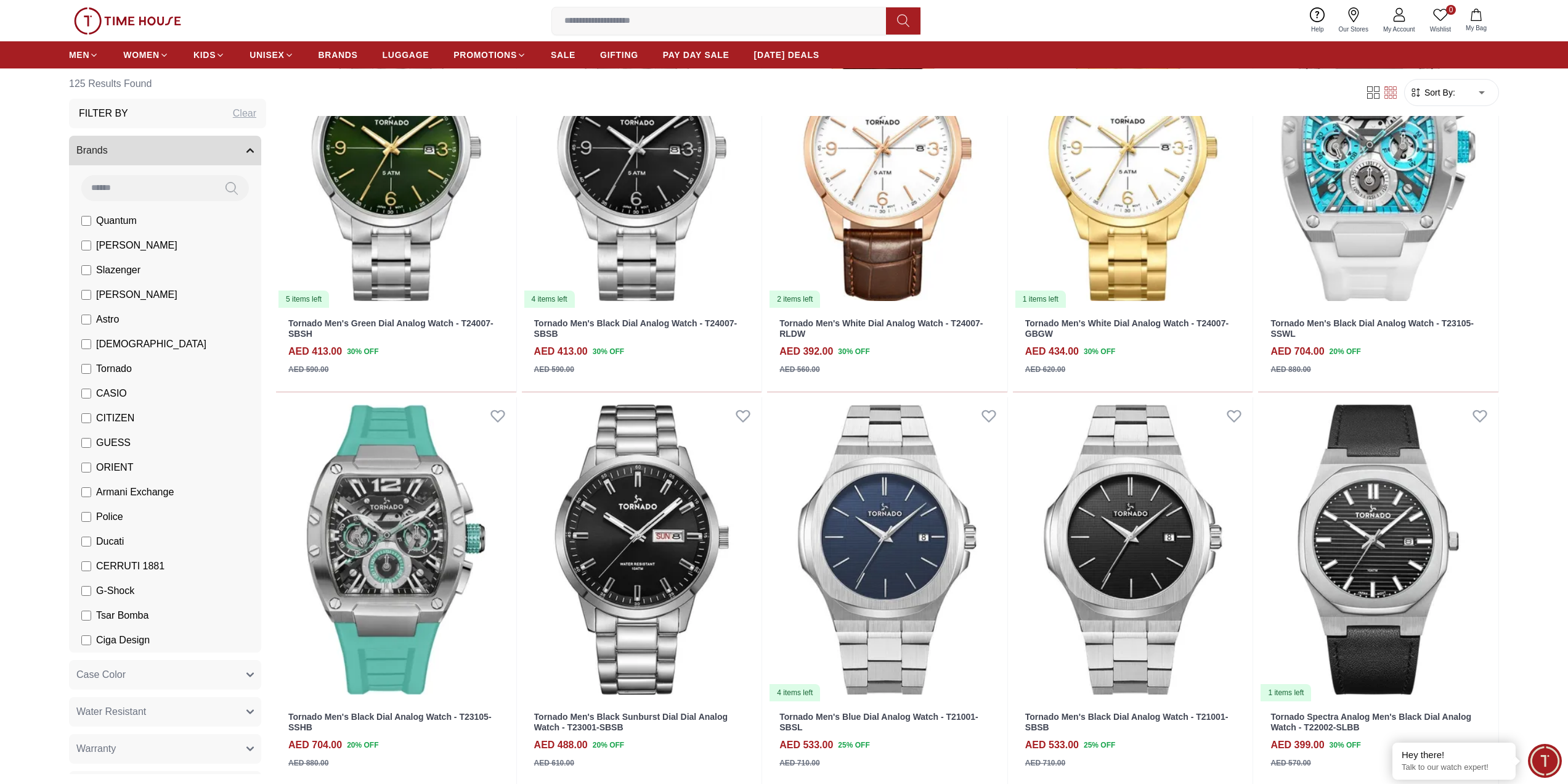
scroll to position [3555, 0]
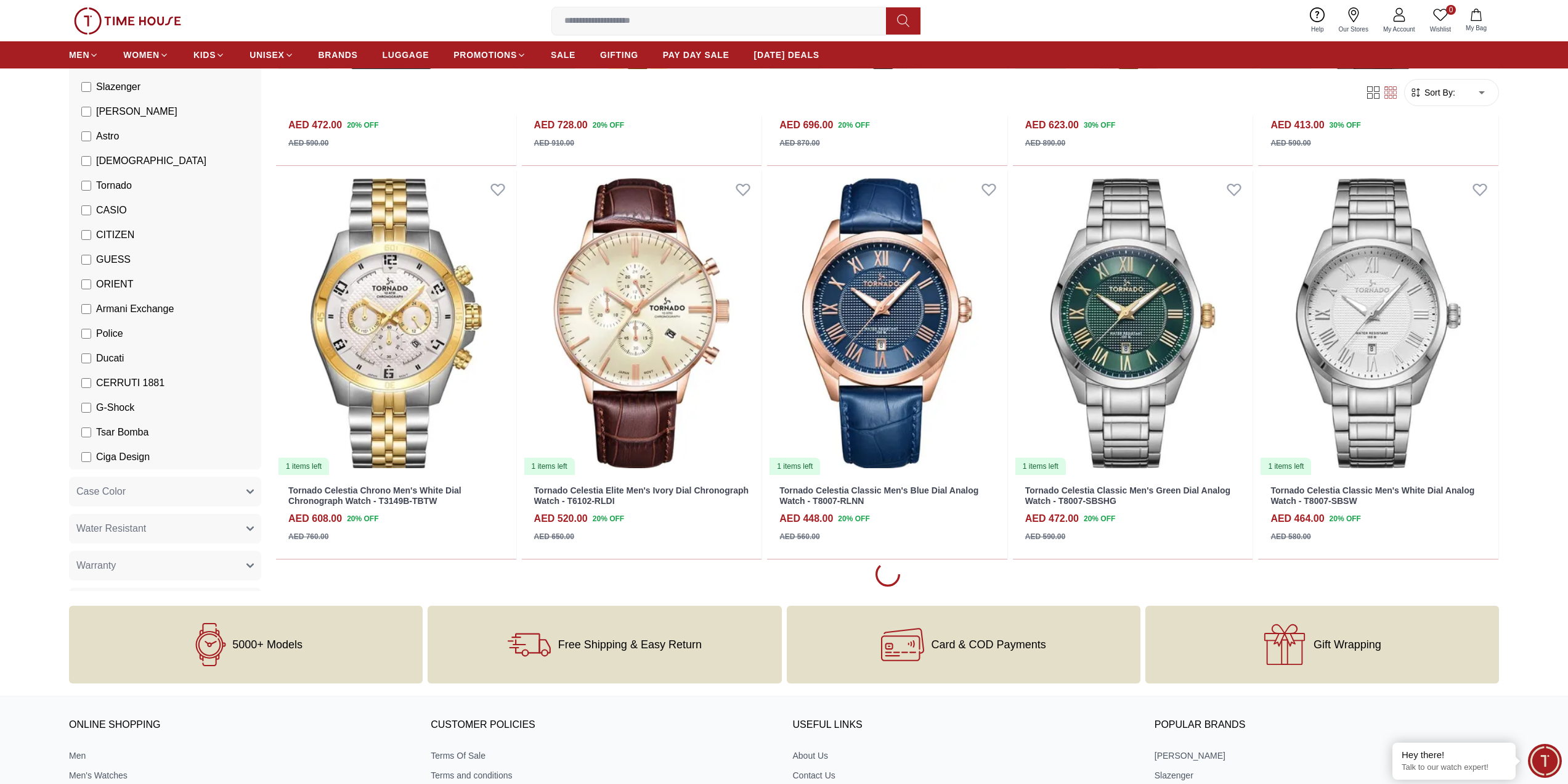
scroll to position [4635, 0]
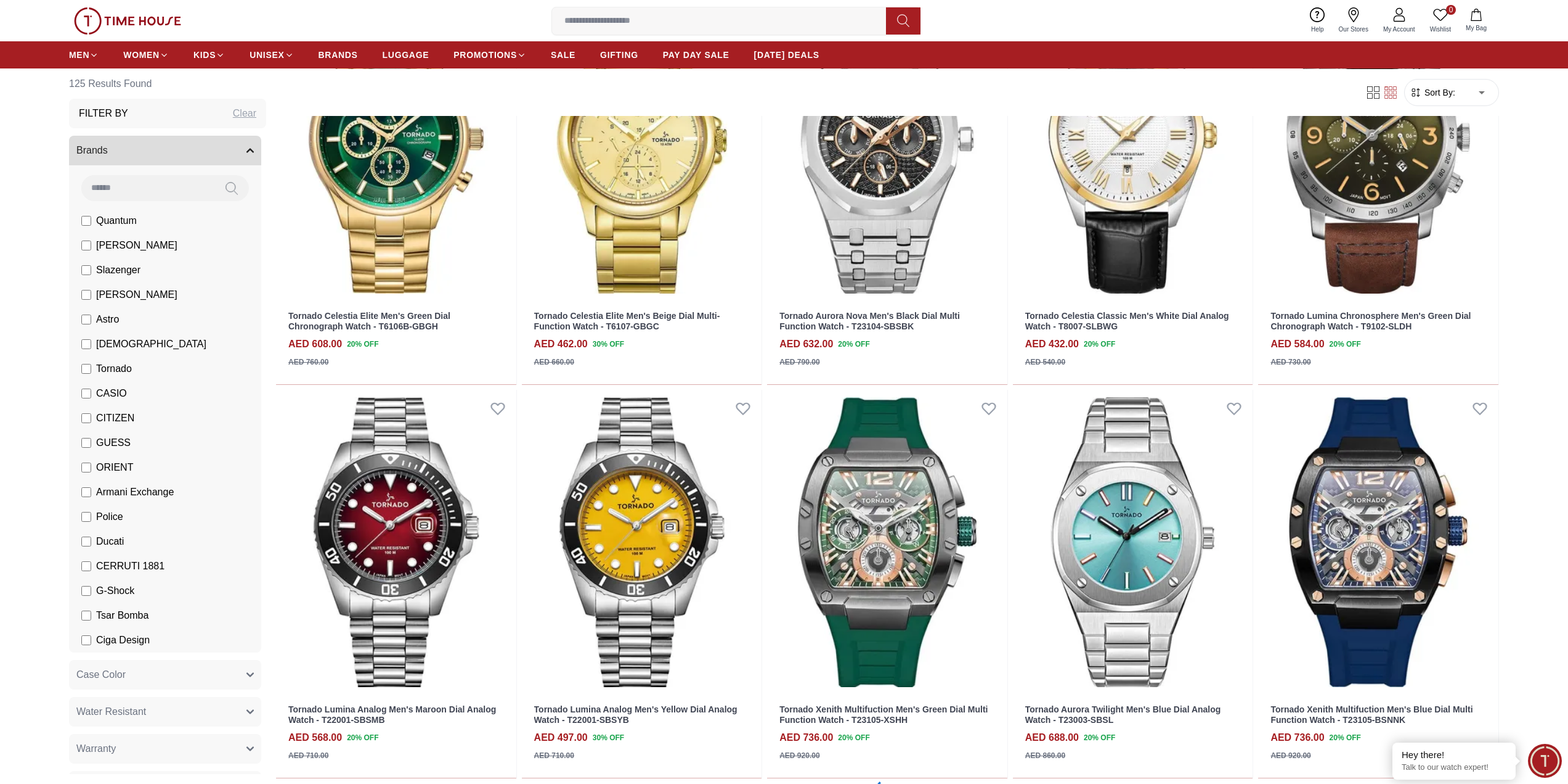
scroll to position [9075, 0]
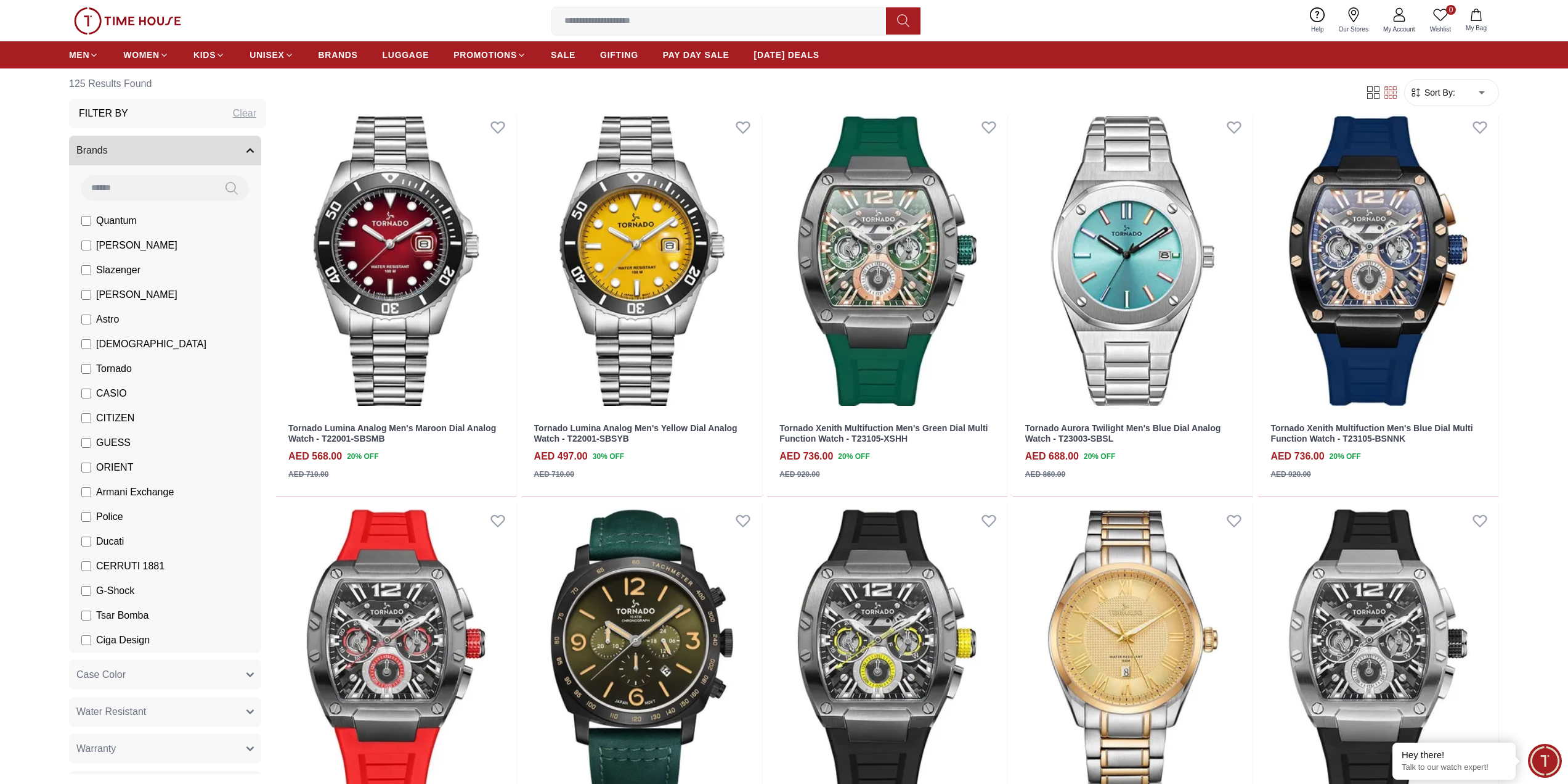
scroll to position [9137, 0]
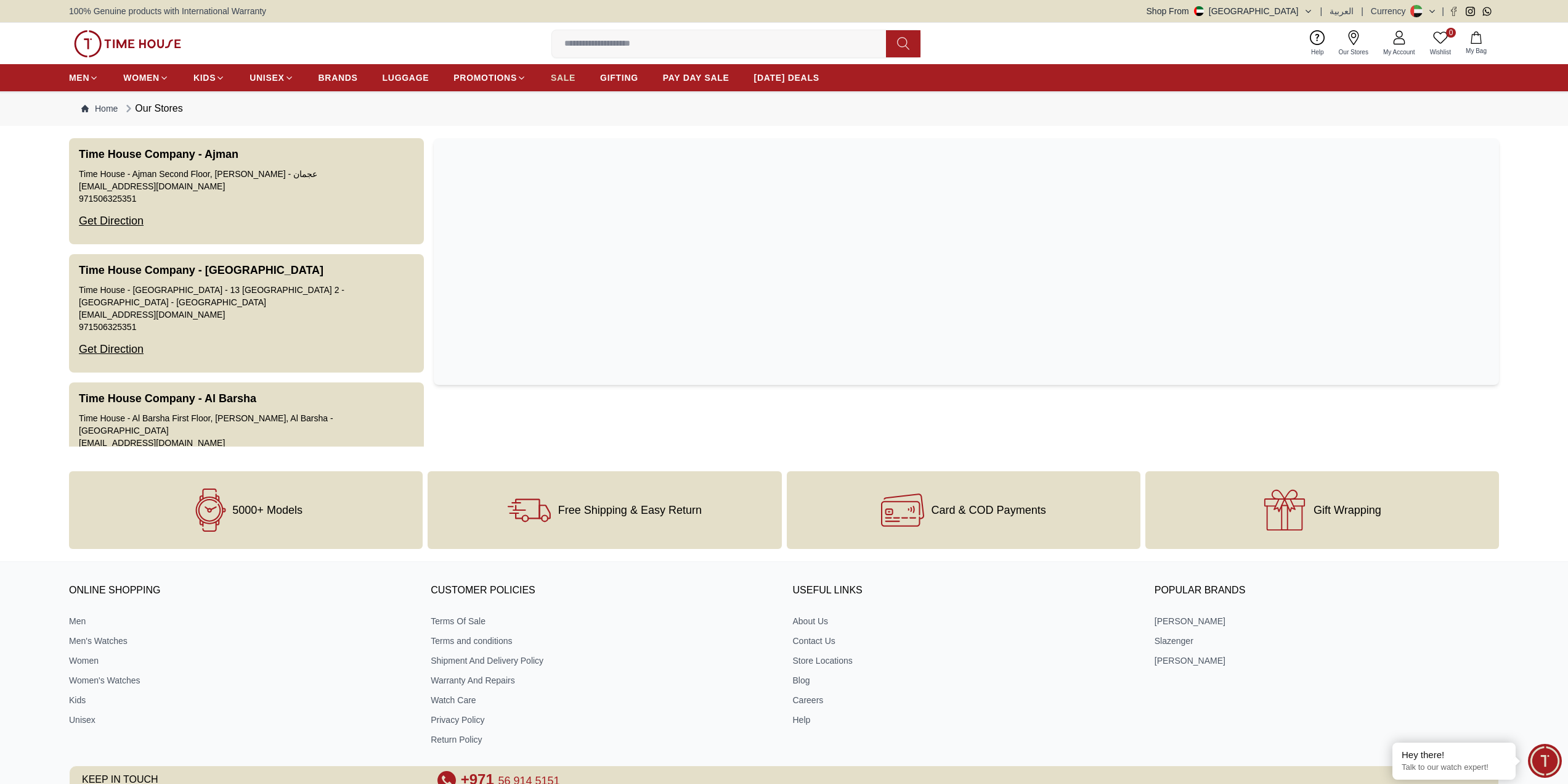
click at [563, 78] on span "SALE" at bounding box center [563, 78] width 25 height 12
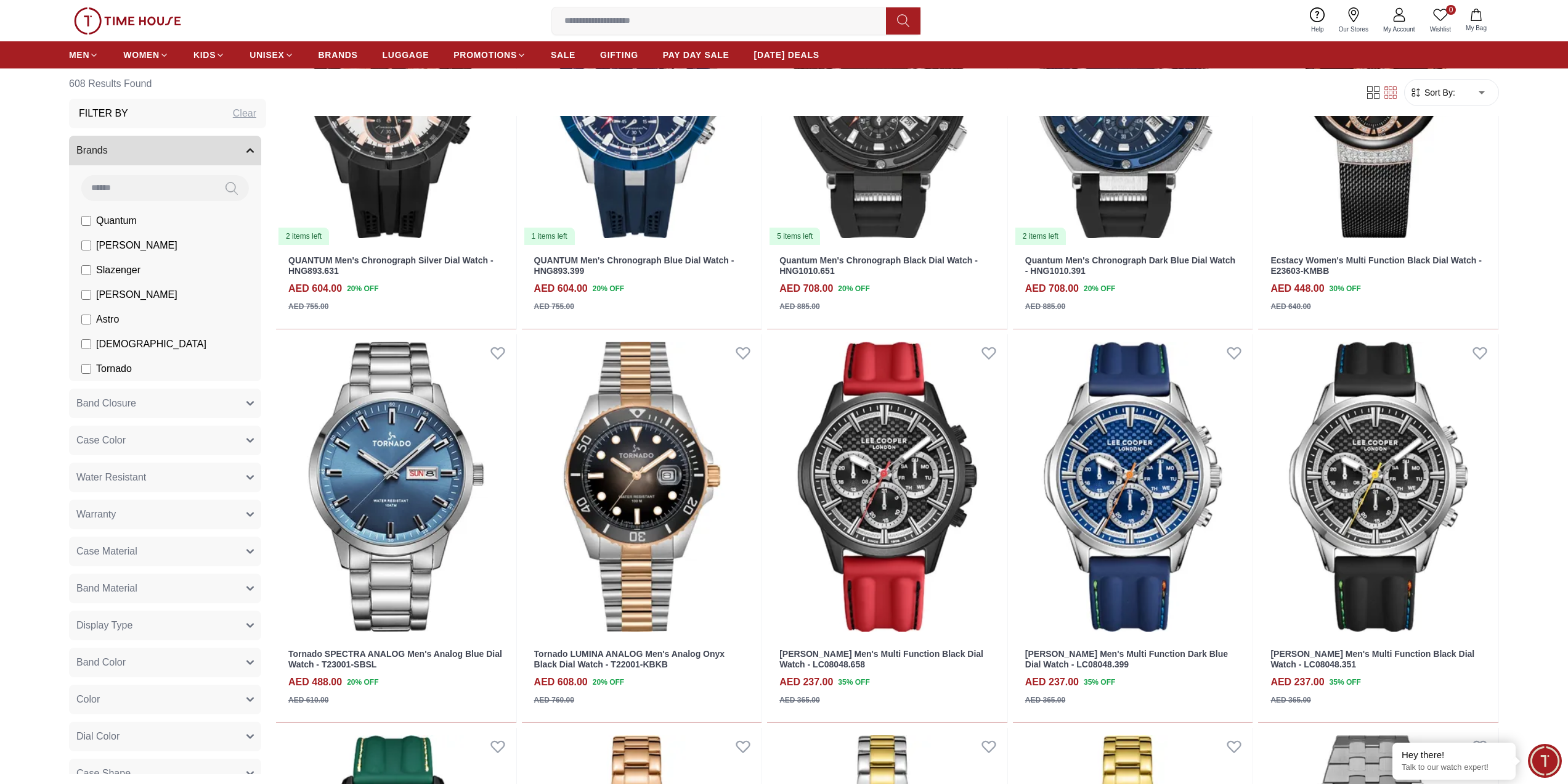
scroll to position [2096, 0]
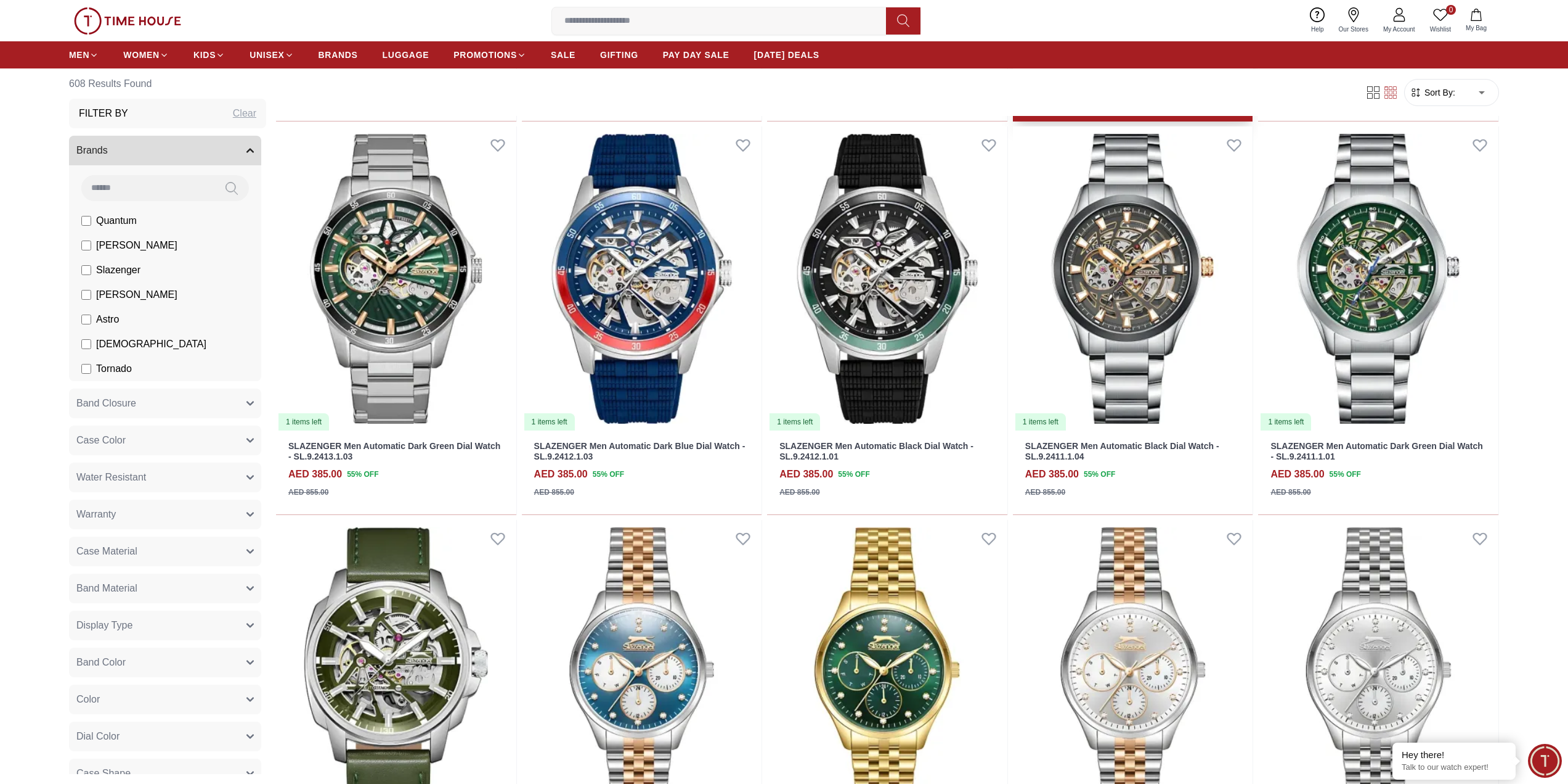
scroll to position [4104, 0]
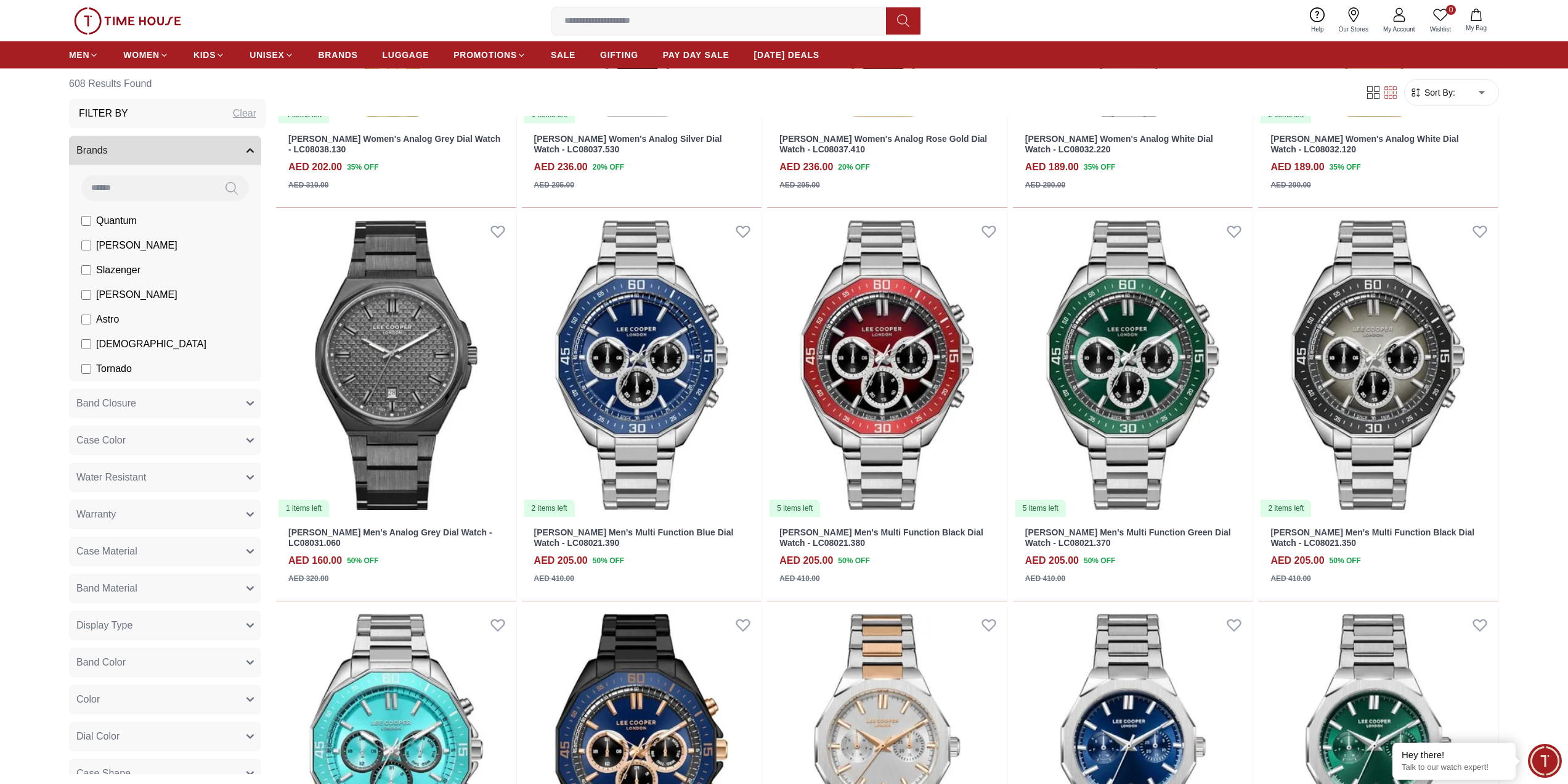
scroll to position [7557, 0]
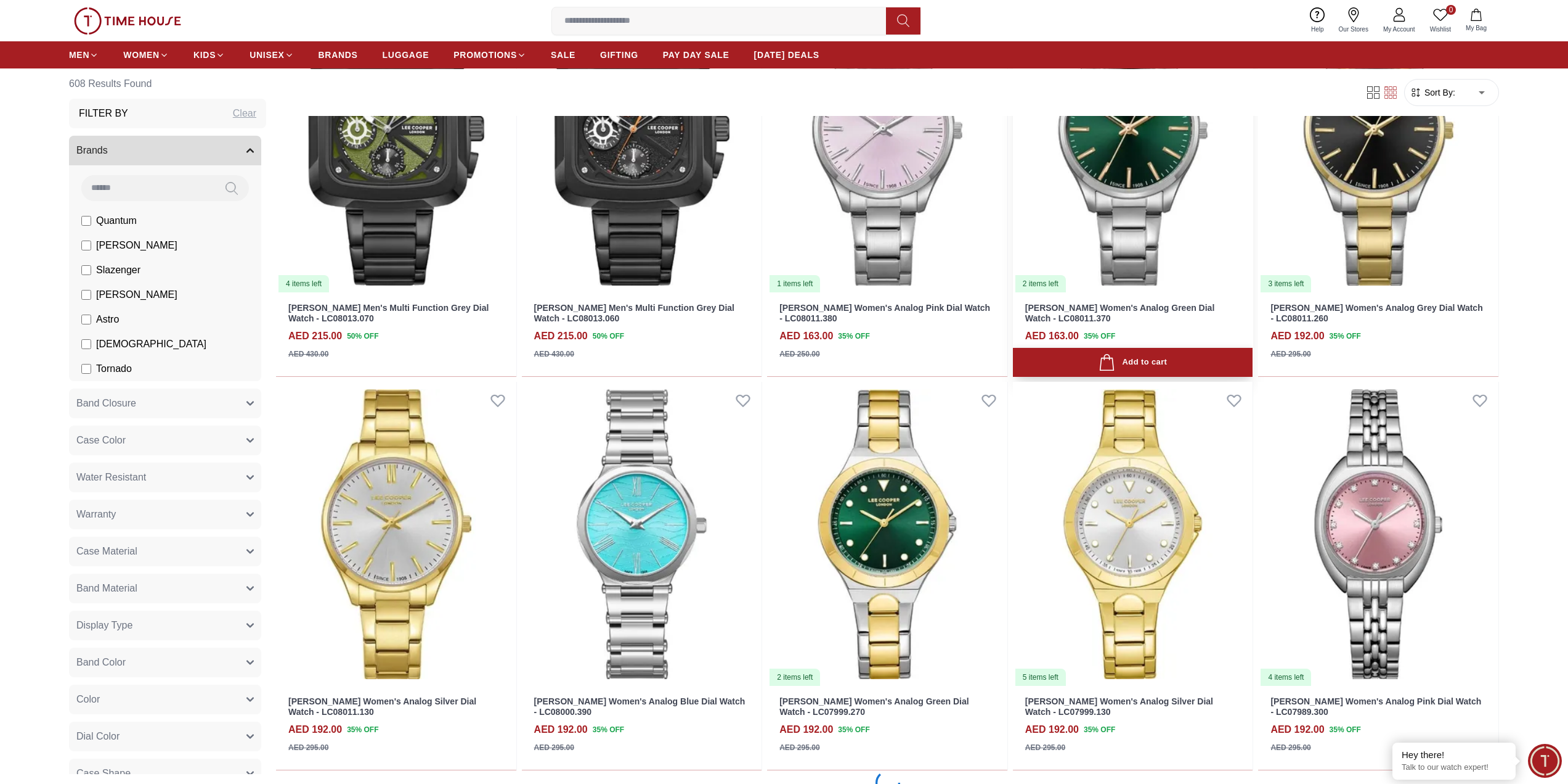
scroll to position [9592, 0]
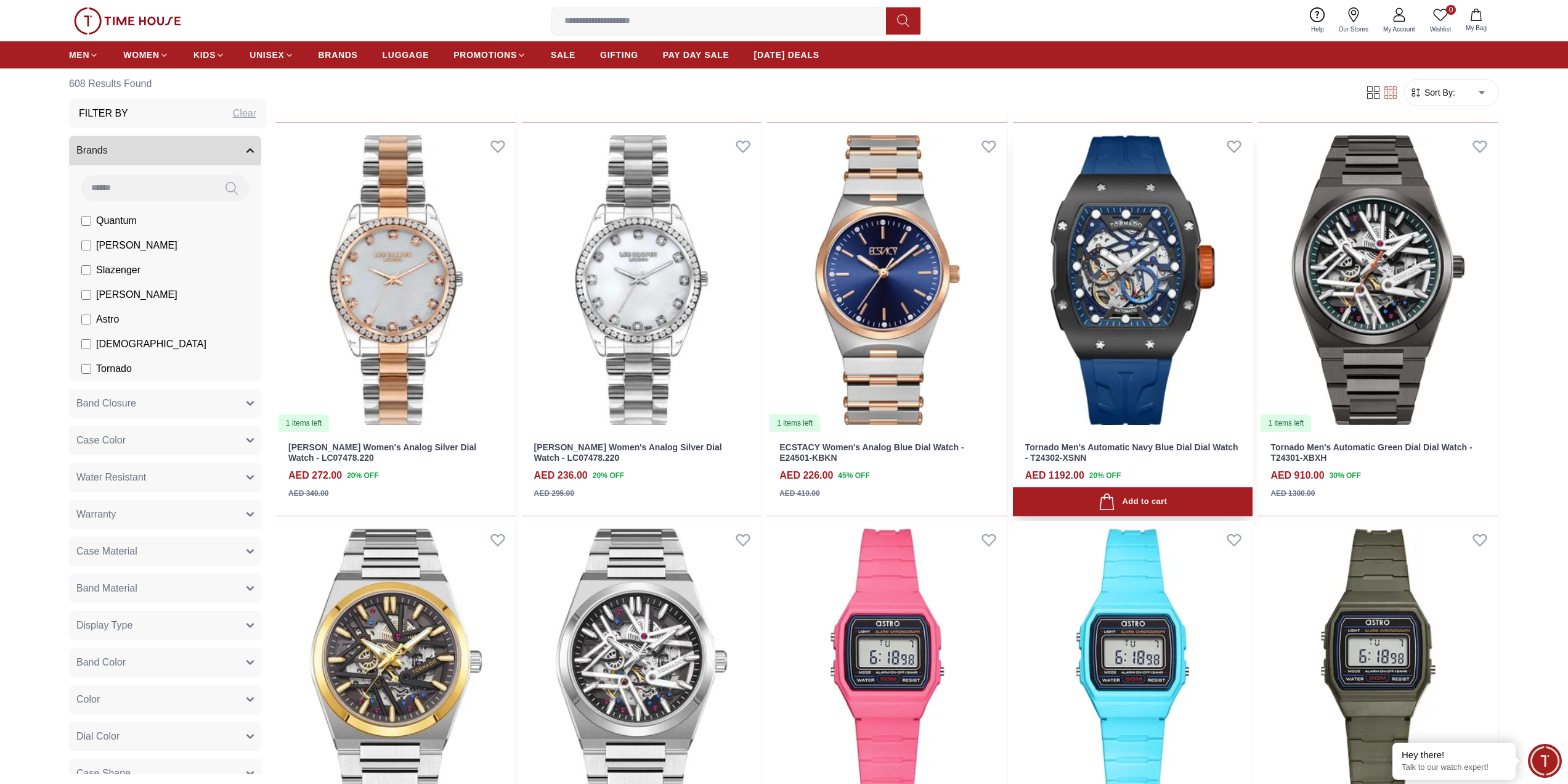
scroll to position [10024, 0]
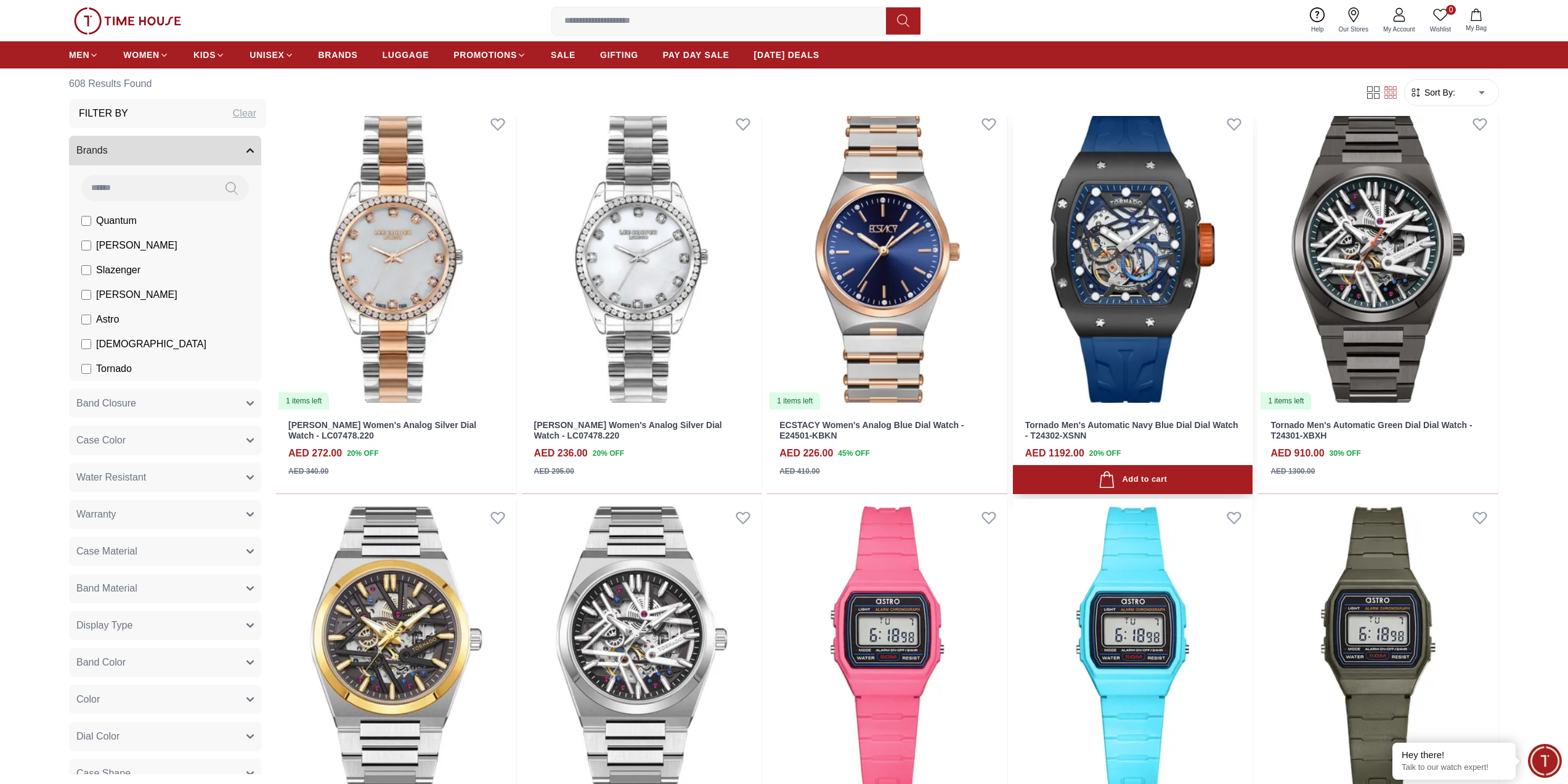
click at [1153, 310] on img at bounding box center [1133, 258] width 240 height 304
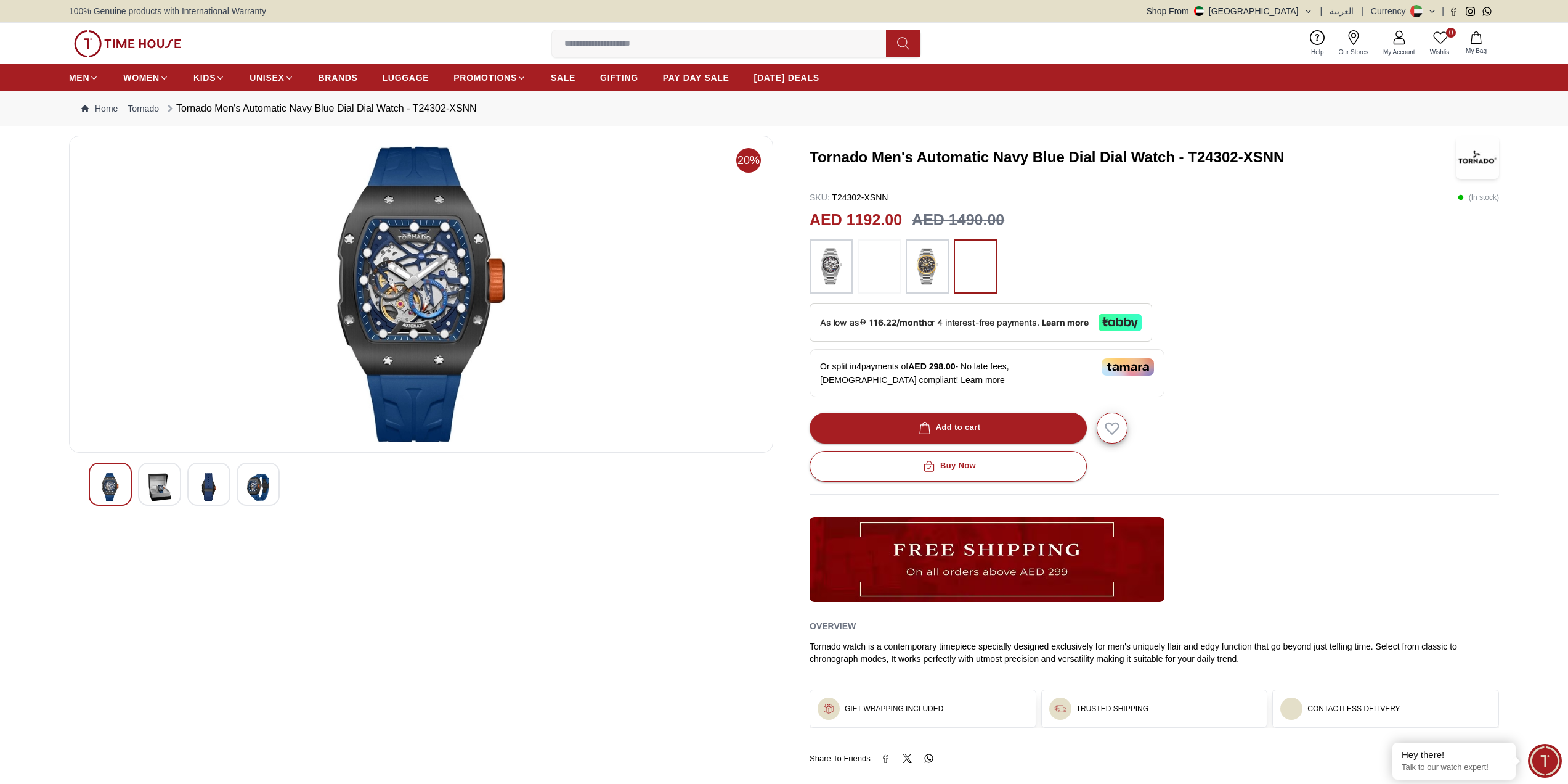
click at [202, 488] on img at bounding box center [209, 487] width 22 height 29
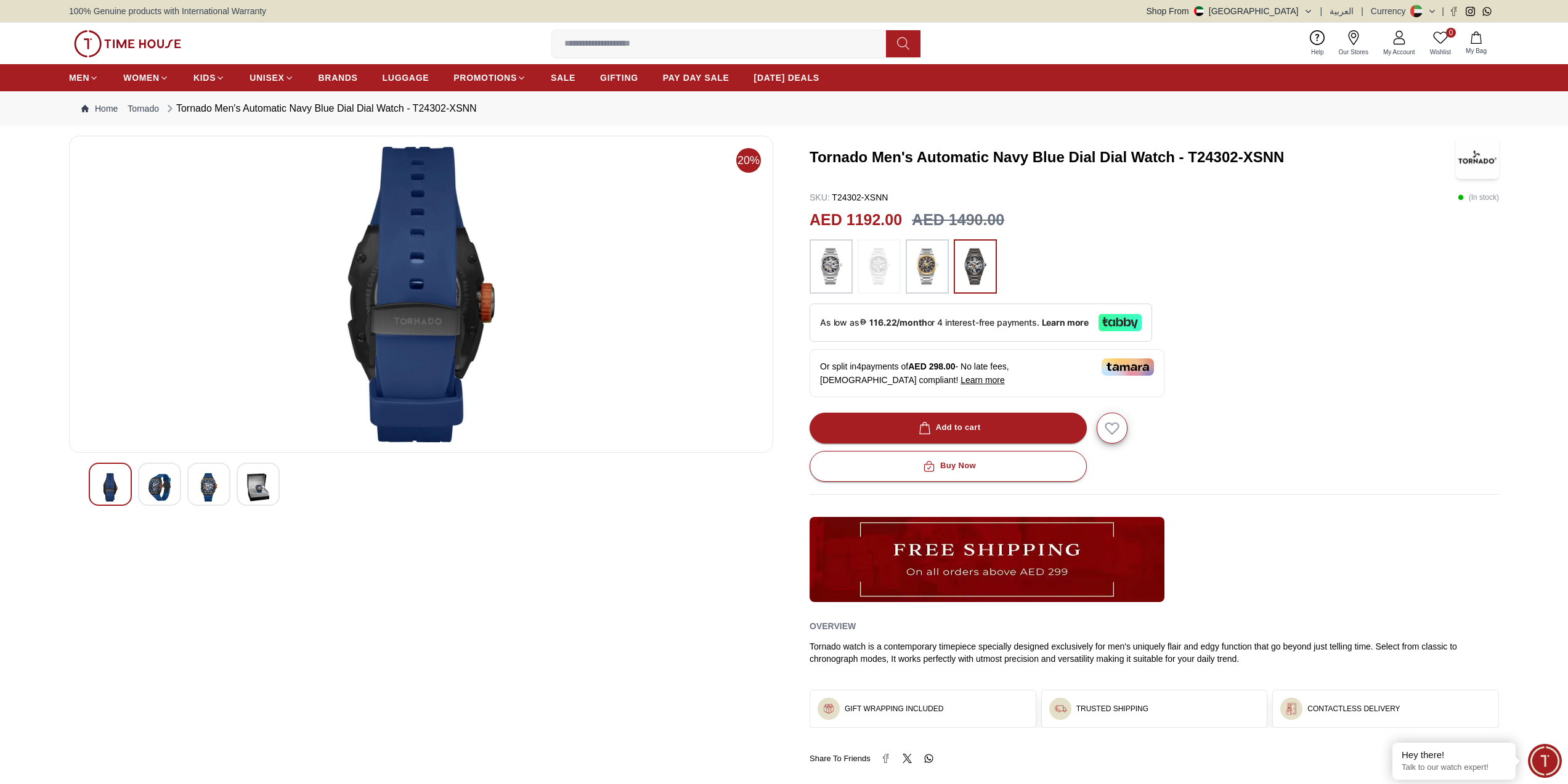
click at [201, 489] on img at bounding box center [209, 487] width 22 height 29
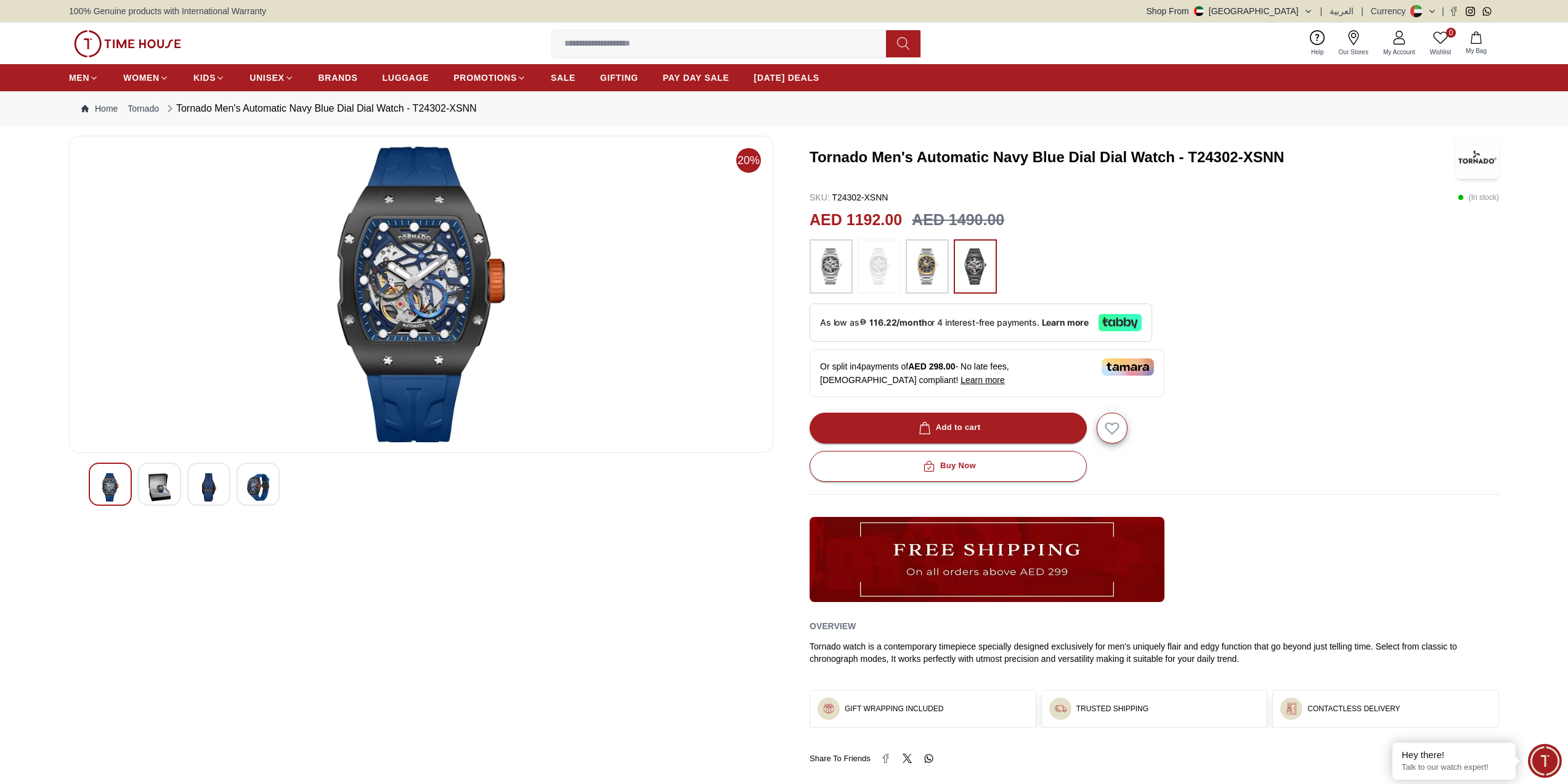
click at [182, 488] on div at bounding box center [421, 483] width 665 height 43
click at [157, 488] on img at bounding box center [159, 487] width 22 height 29
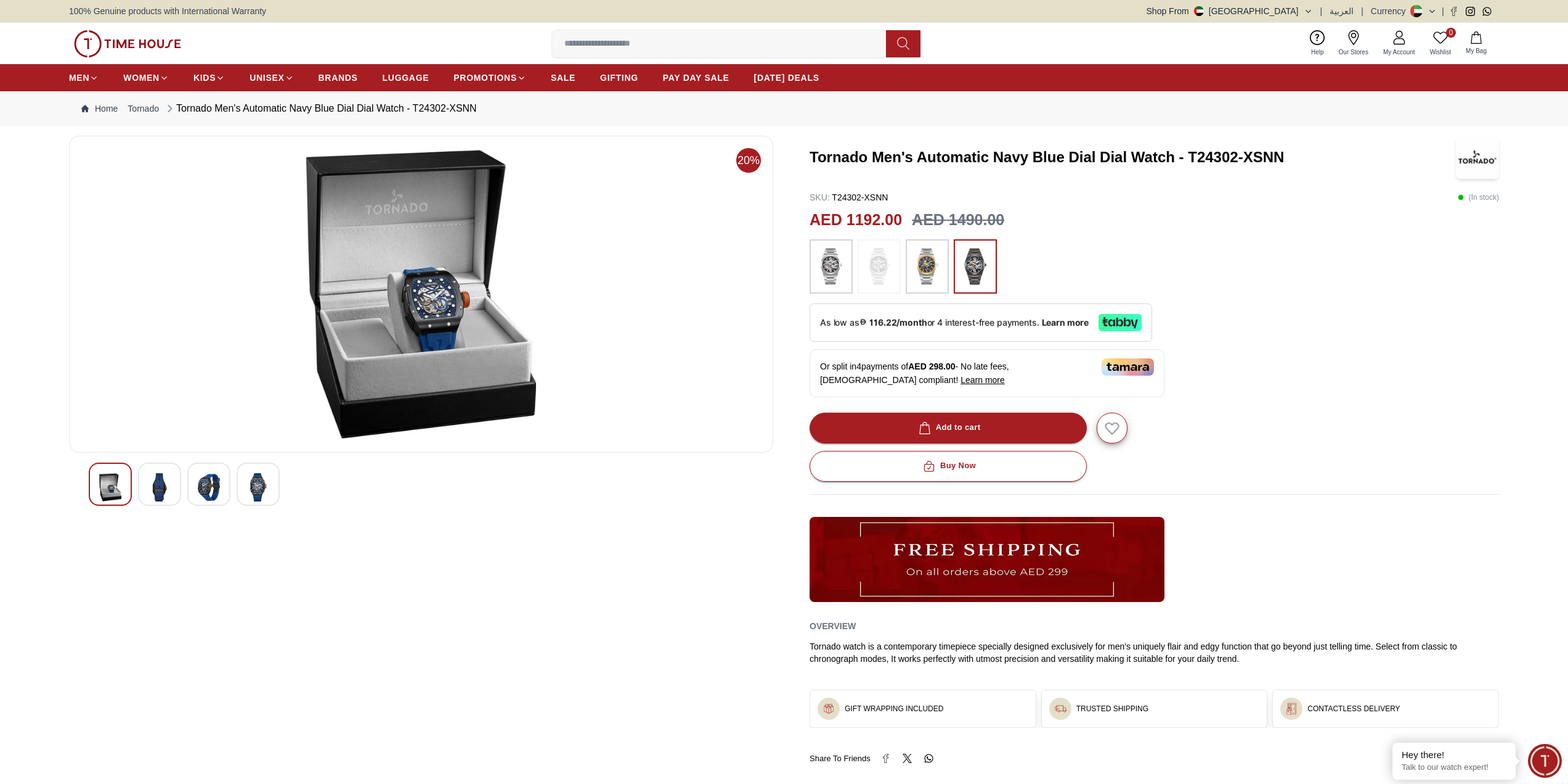
click at [105, 484] on img at bounding box center [110, 487] width 22 height 29
click at [266, 482] on img at bounding box center [257, 487] width 22 height 29
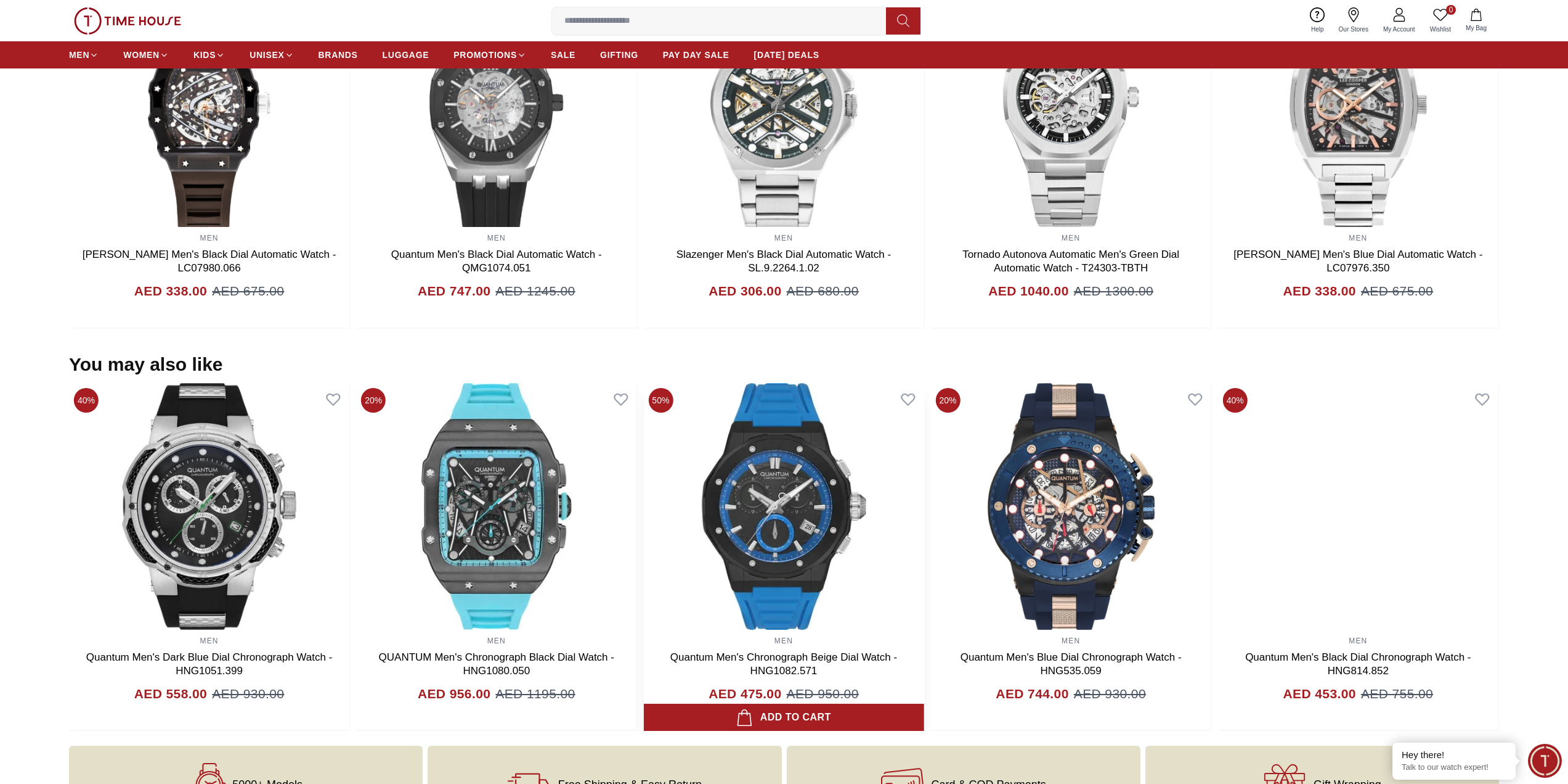
scroll to position [925, 0]
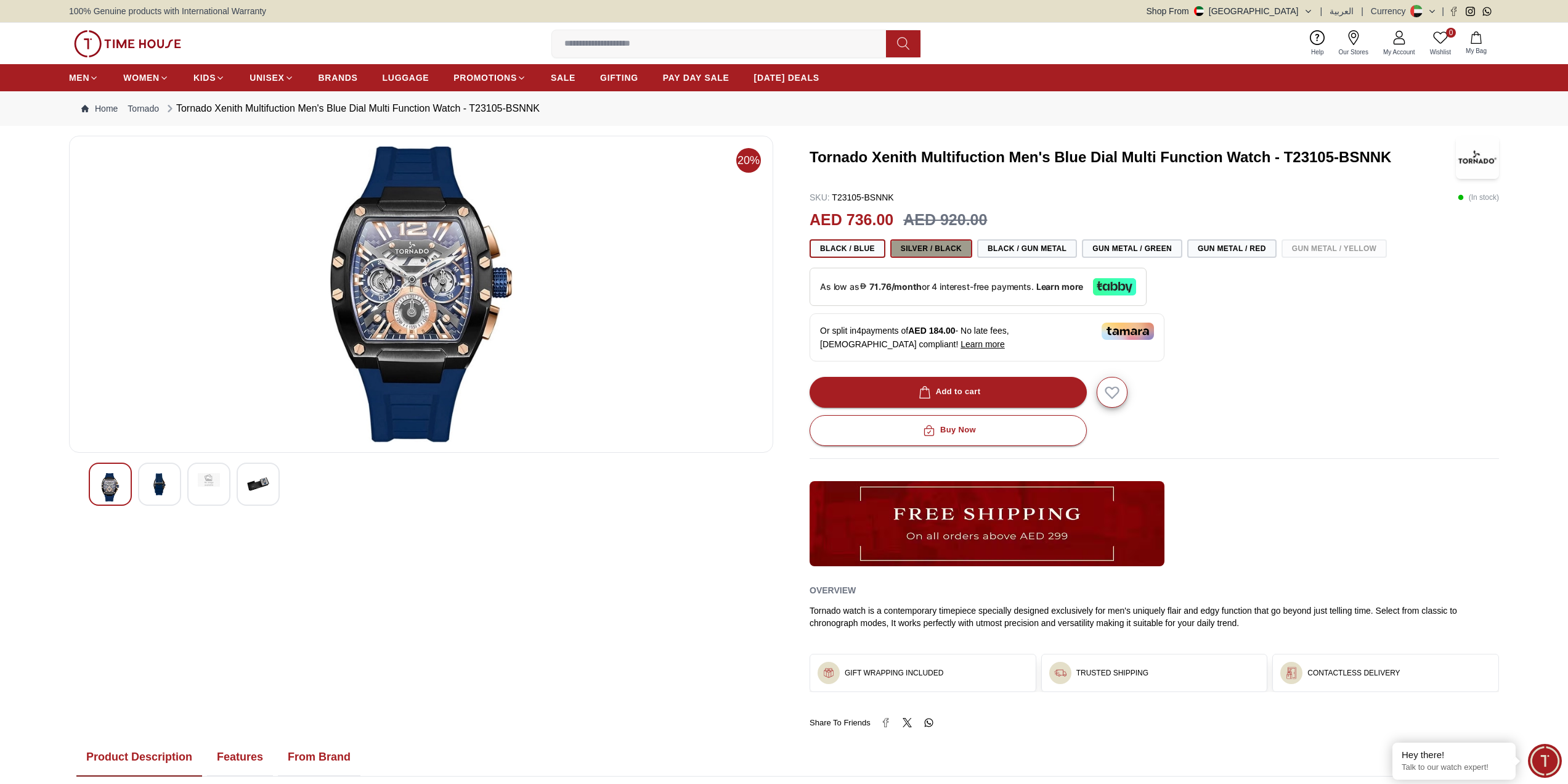
click at [928, 243] on button "Silver / Black" at bounding box center [932, 248] width 82 height 18
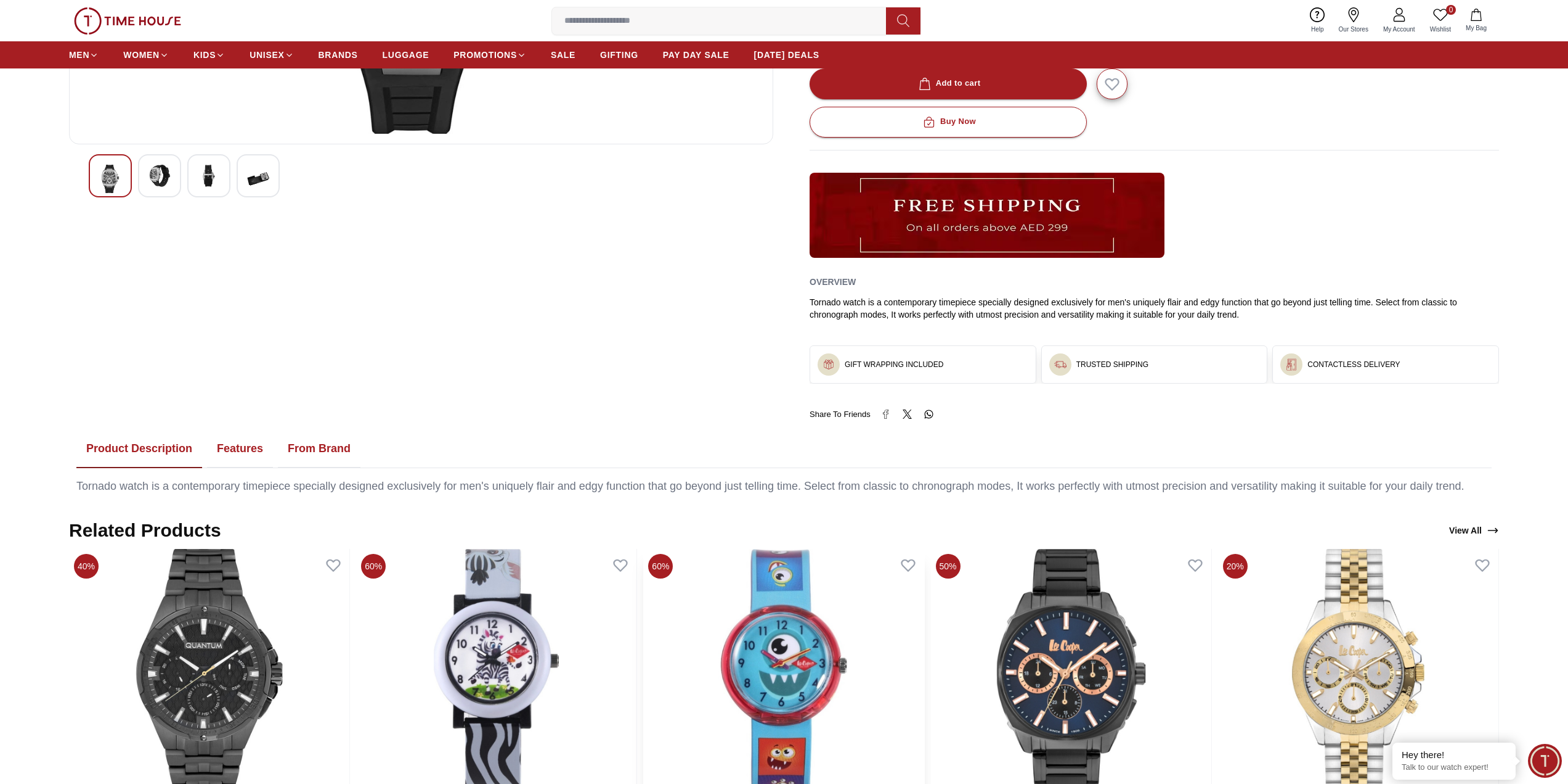
scroll to position [247, 0]
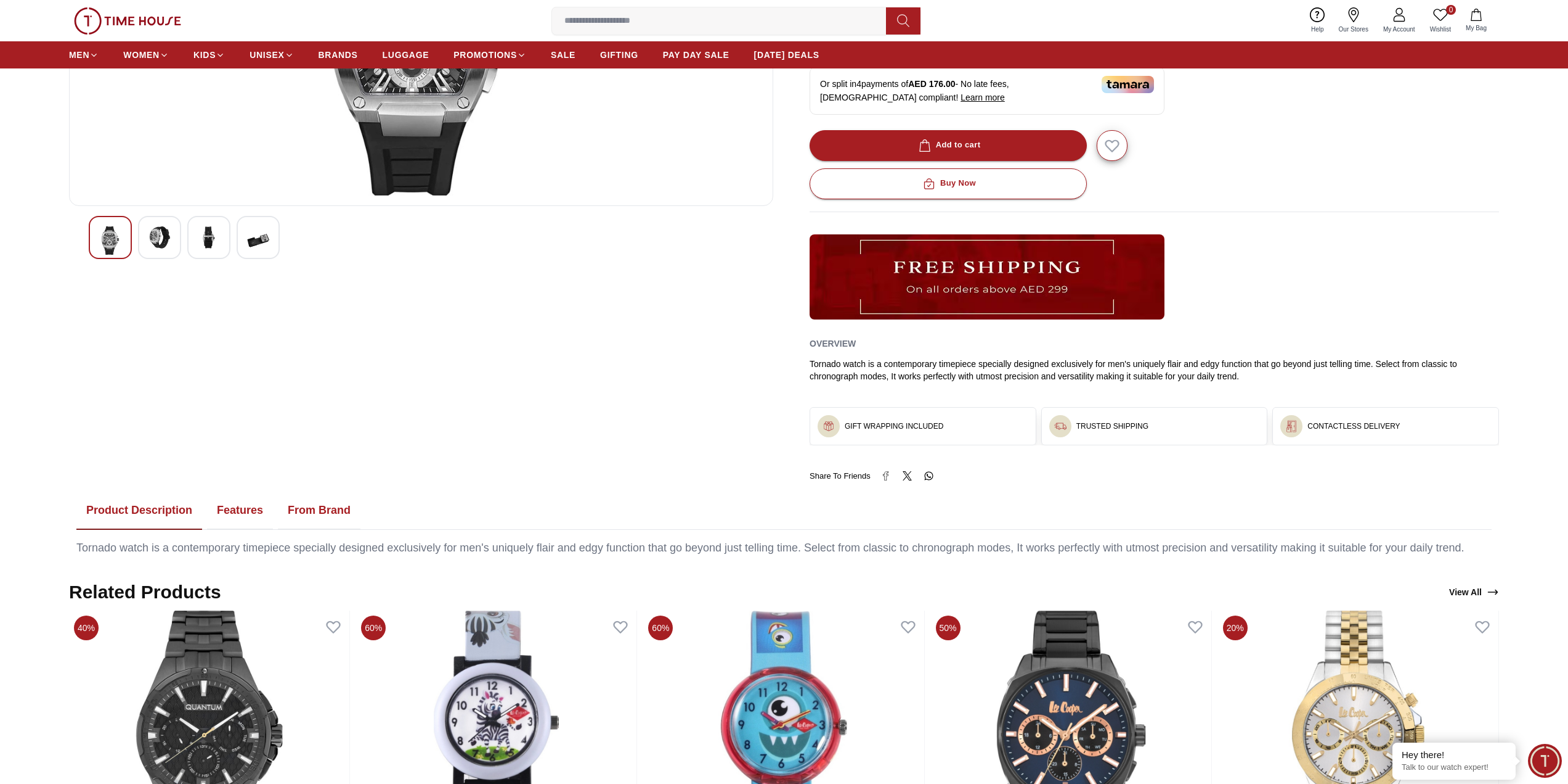
click at [243, 514] on button "Features" at bounding box center [239, 510] width 66 height 38
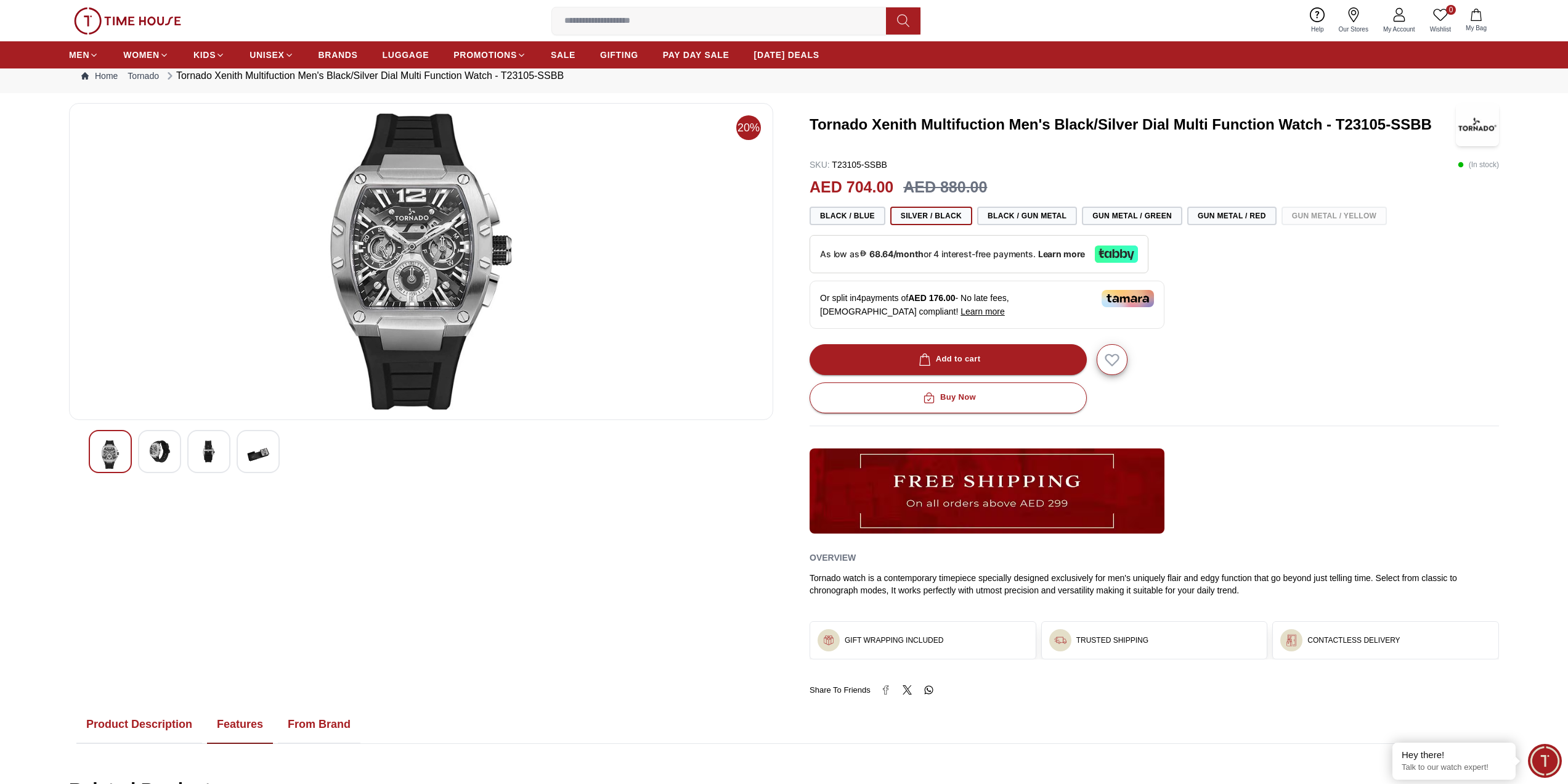
scroll to position [61, 0]
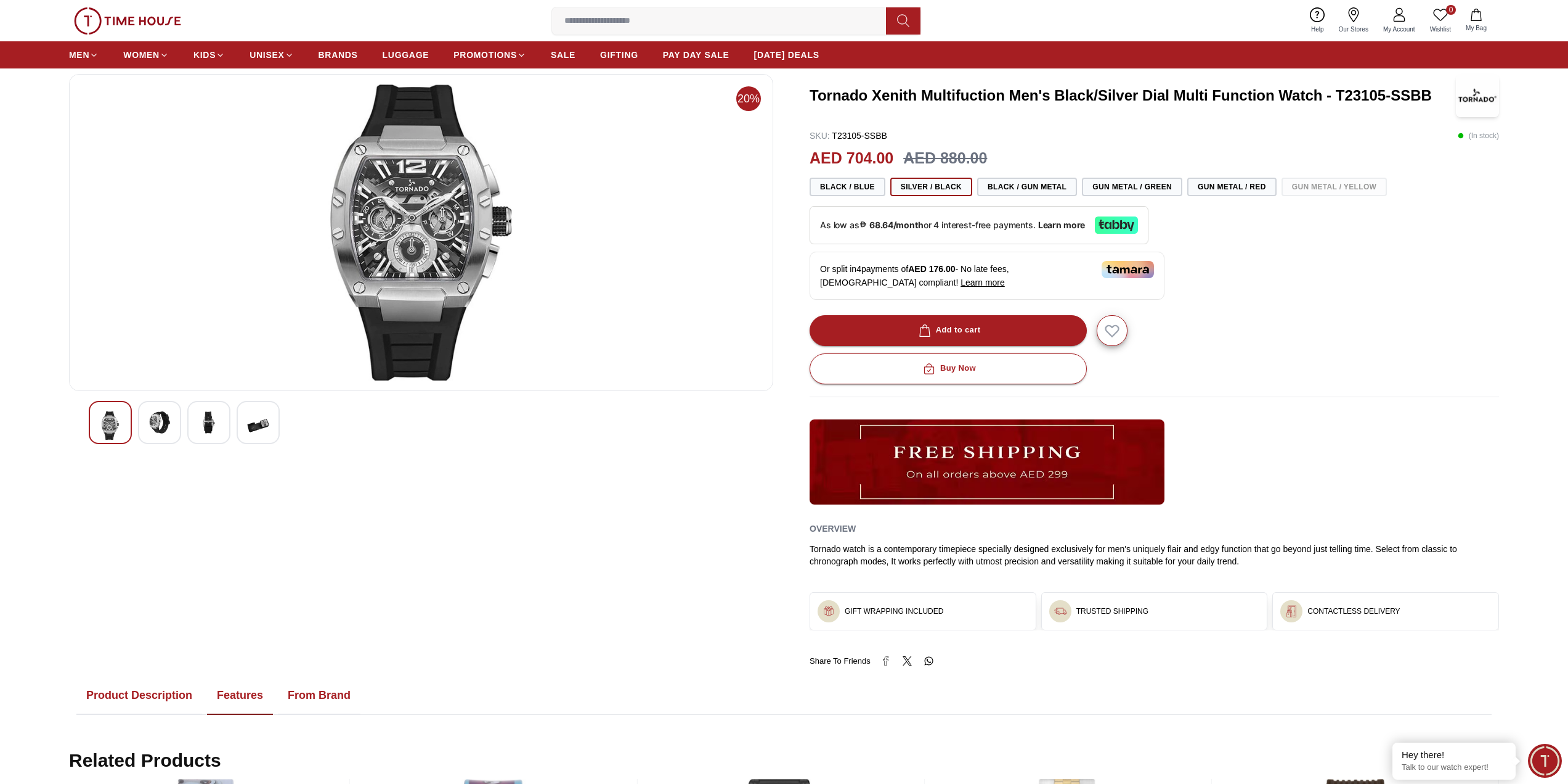
click at [203, 701] on ul "Product Description Features From Brand" at bounding box center [784, 696] width 1416 height 38
click at [175, 696] on button "Product Description" at bounding box center [139, 696] width 125 height 38
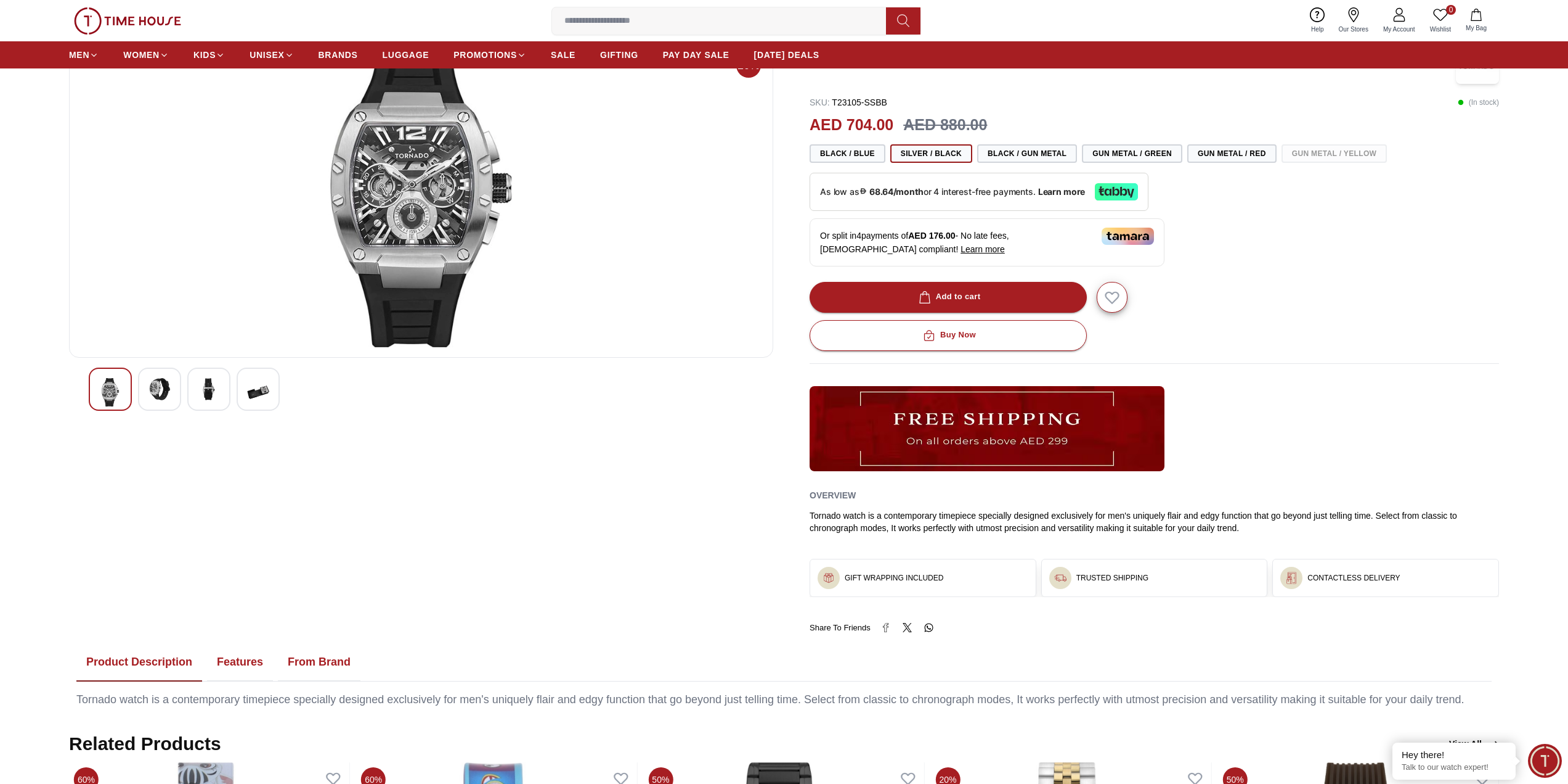
scroll to position [123, 0]
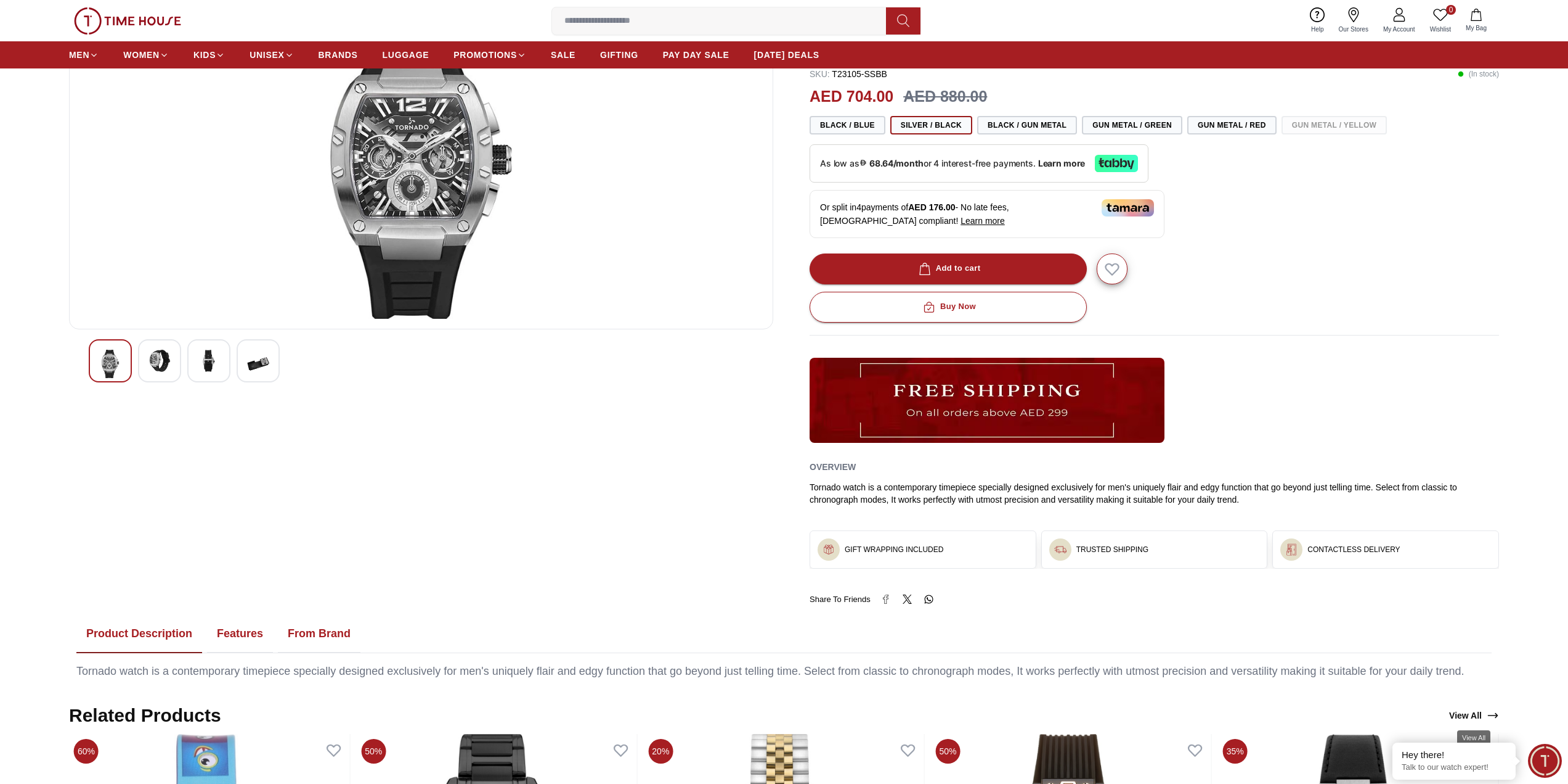
click at [1473, 717] on link "View All" at bounding box center [1474, 715] width 55 height 17
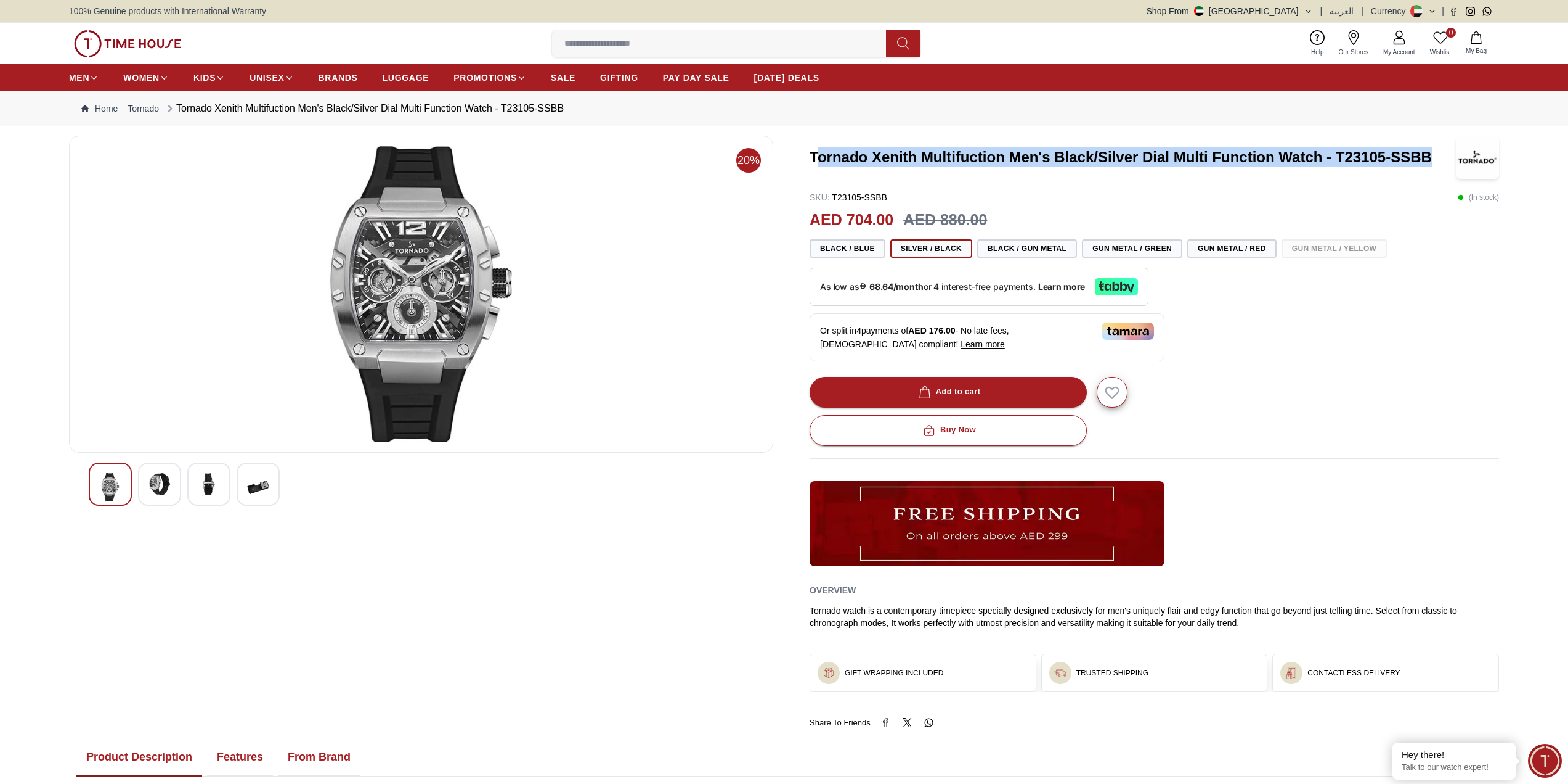
drag, startPoint x: 815, startPoint y: 157, endPoint x: 1433, endPoint y: 157, distance: 618.0
click at [1433, 157] on h3 "Tornado Xenith Multifuction Men's Black/Silver Dial Multi Function Watch - T231…" at bounding box center [1125, 157] width 632 height 20
copy h3 "ornado Xenith Multifuction Men's Black/Silver Dial Multi Function Watch - T2310…"
click at [687, 264] on img at bounding box center [421, 294] width 683 height 296
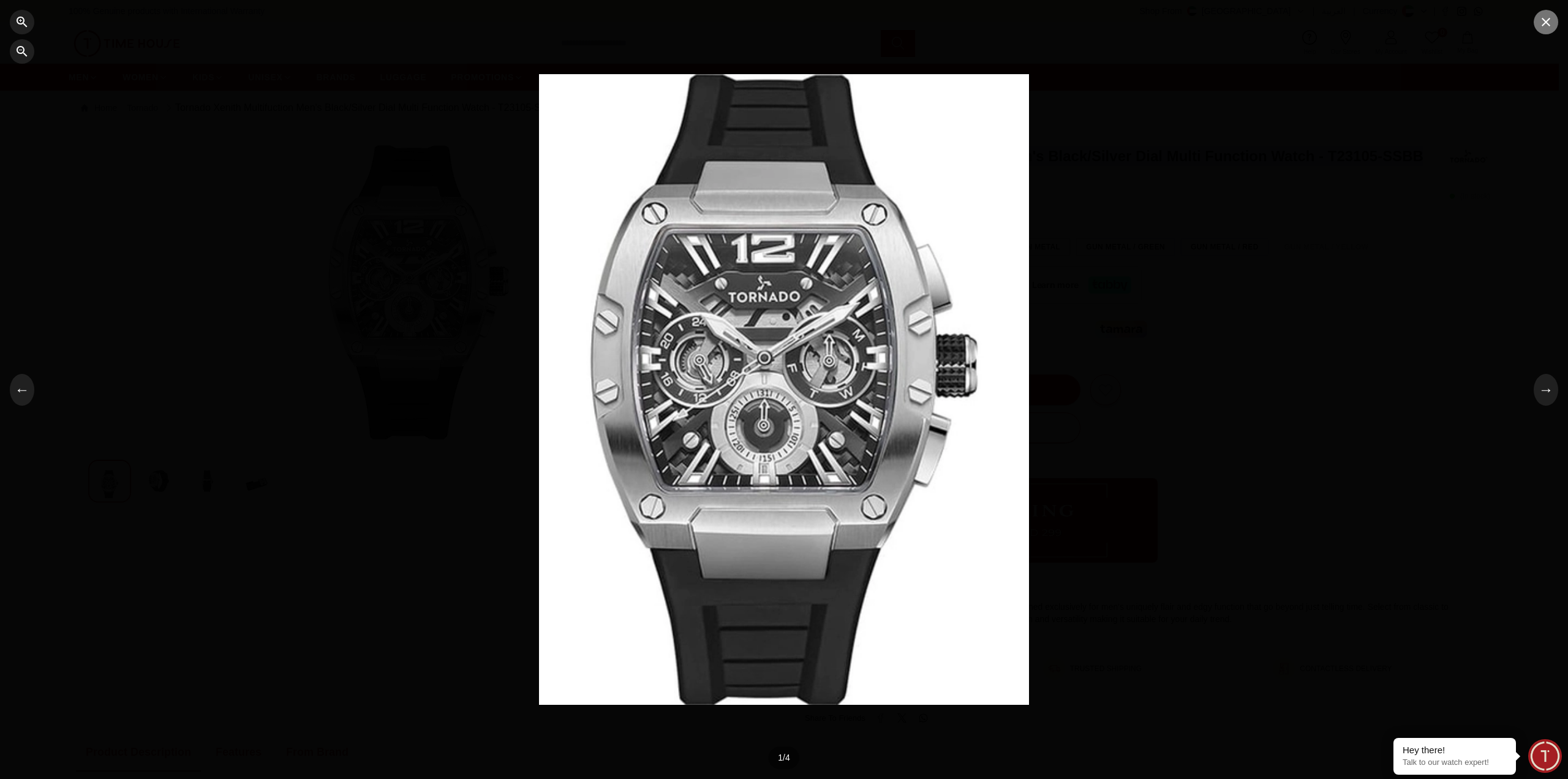
click at [1540, 28] on icon "button" at bounding box center [1545, 21] width 14 height 14
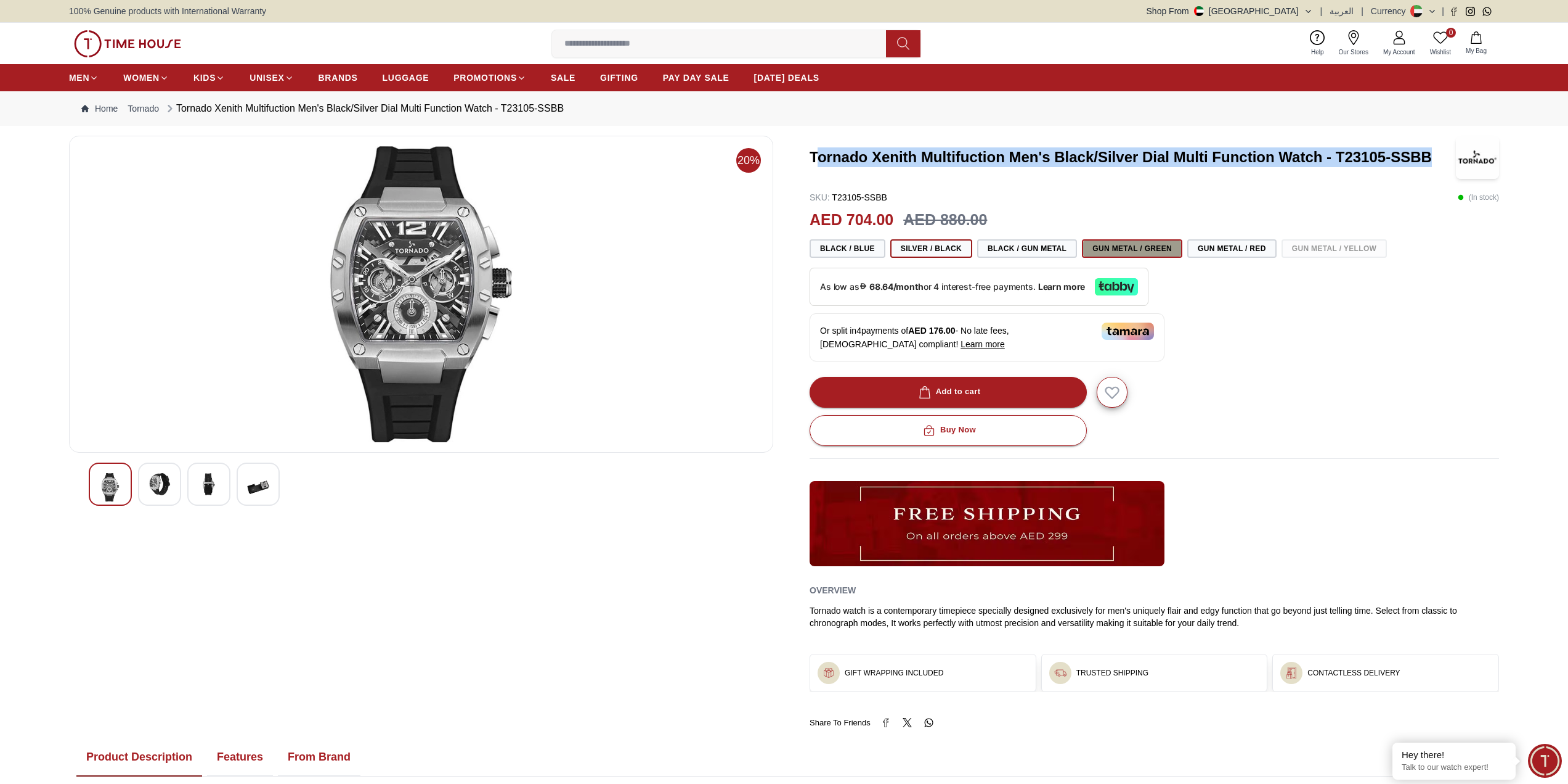
click at [1129, 250] on button "Gun Metal / Green" at bounding box center [1132, 248] width 100 height 18
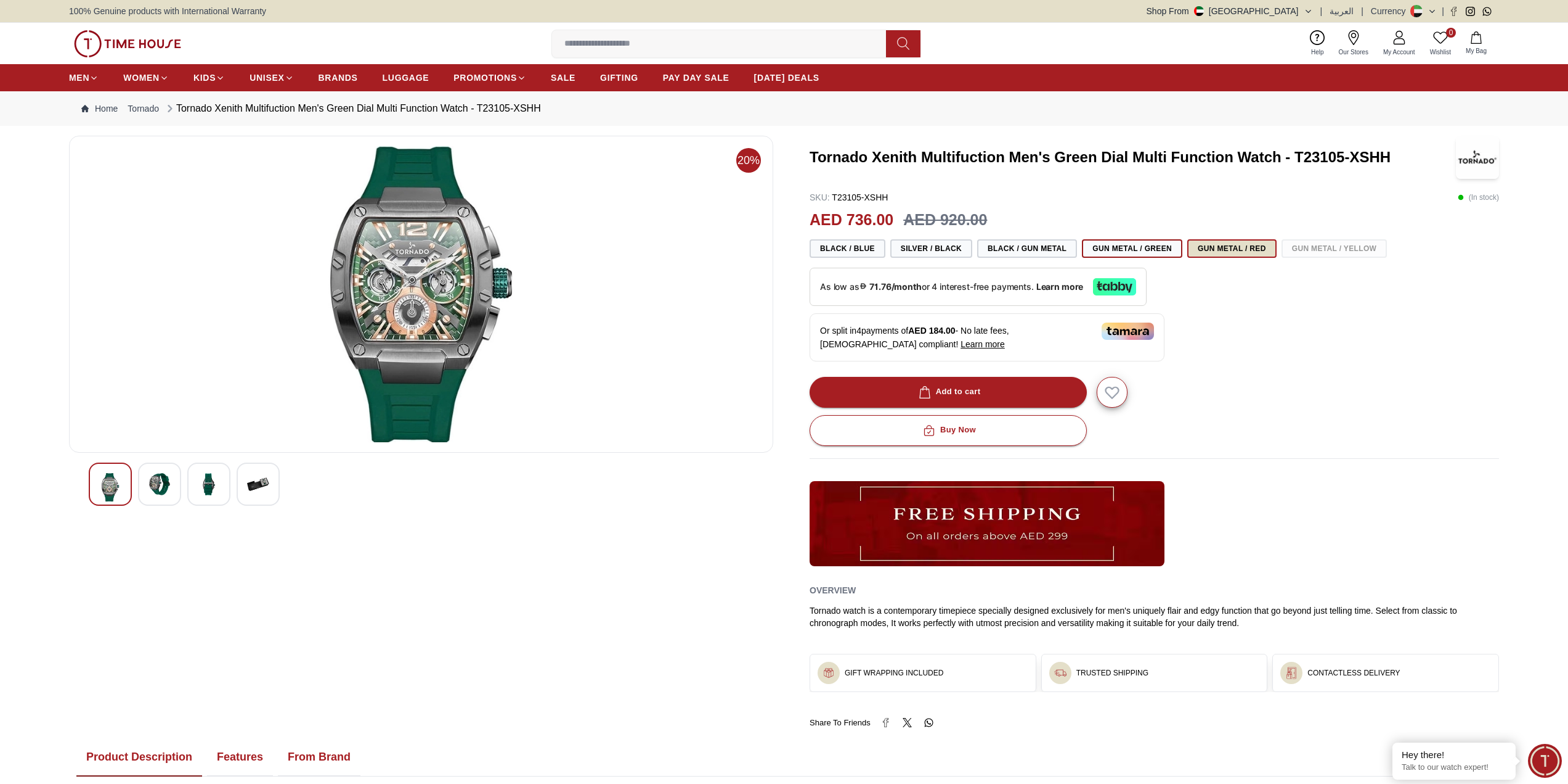
click at [1200, 247] on button "Gun Metal / Red" at bounding box center [1231, 248] width 89 height 18
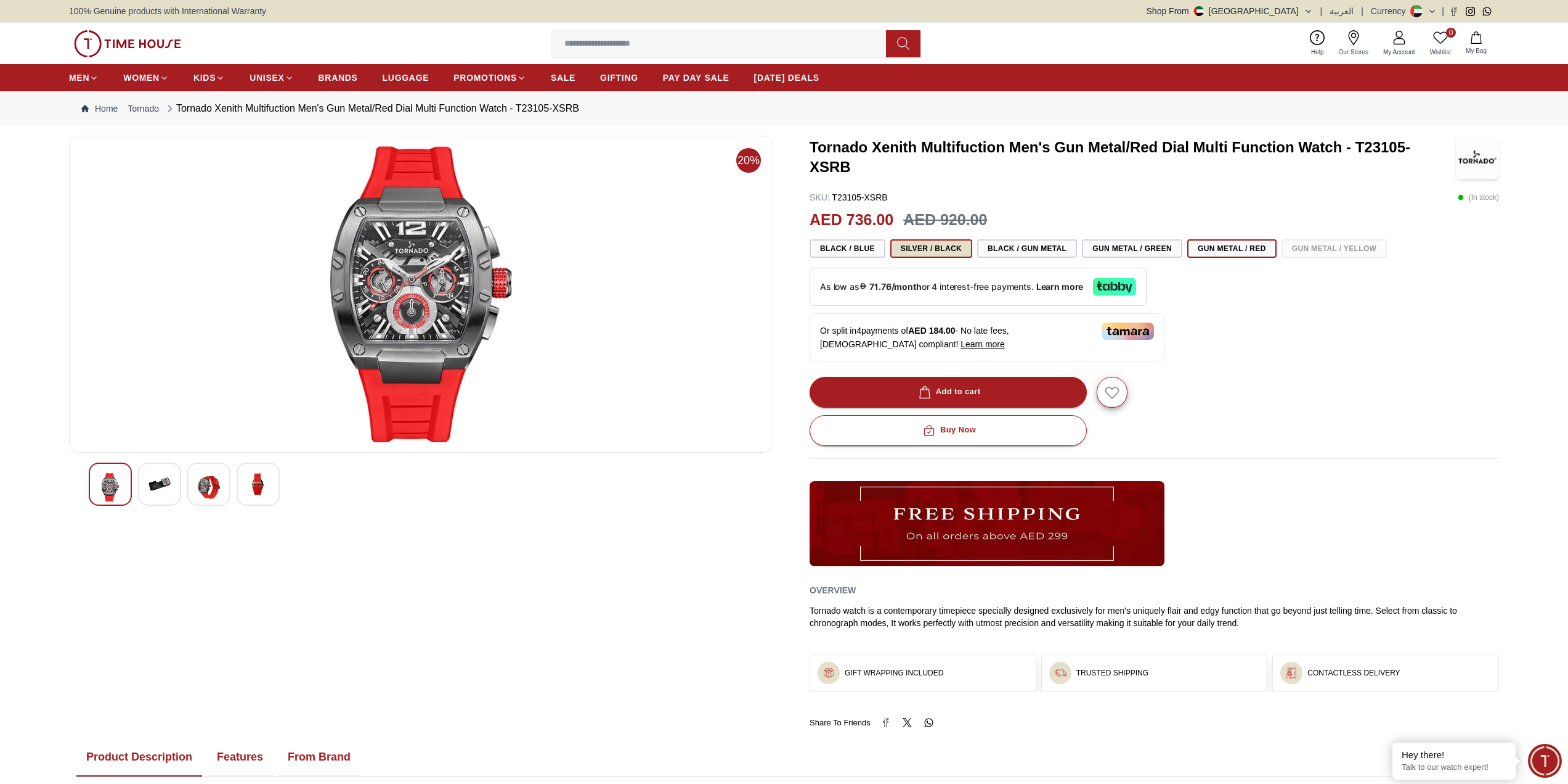
click at [908, 248] on button "Silver / Black" at bounding box center [932, 248] width 82 height 18
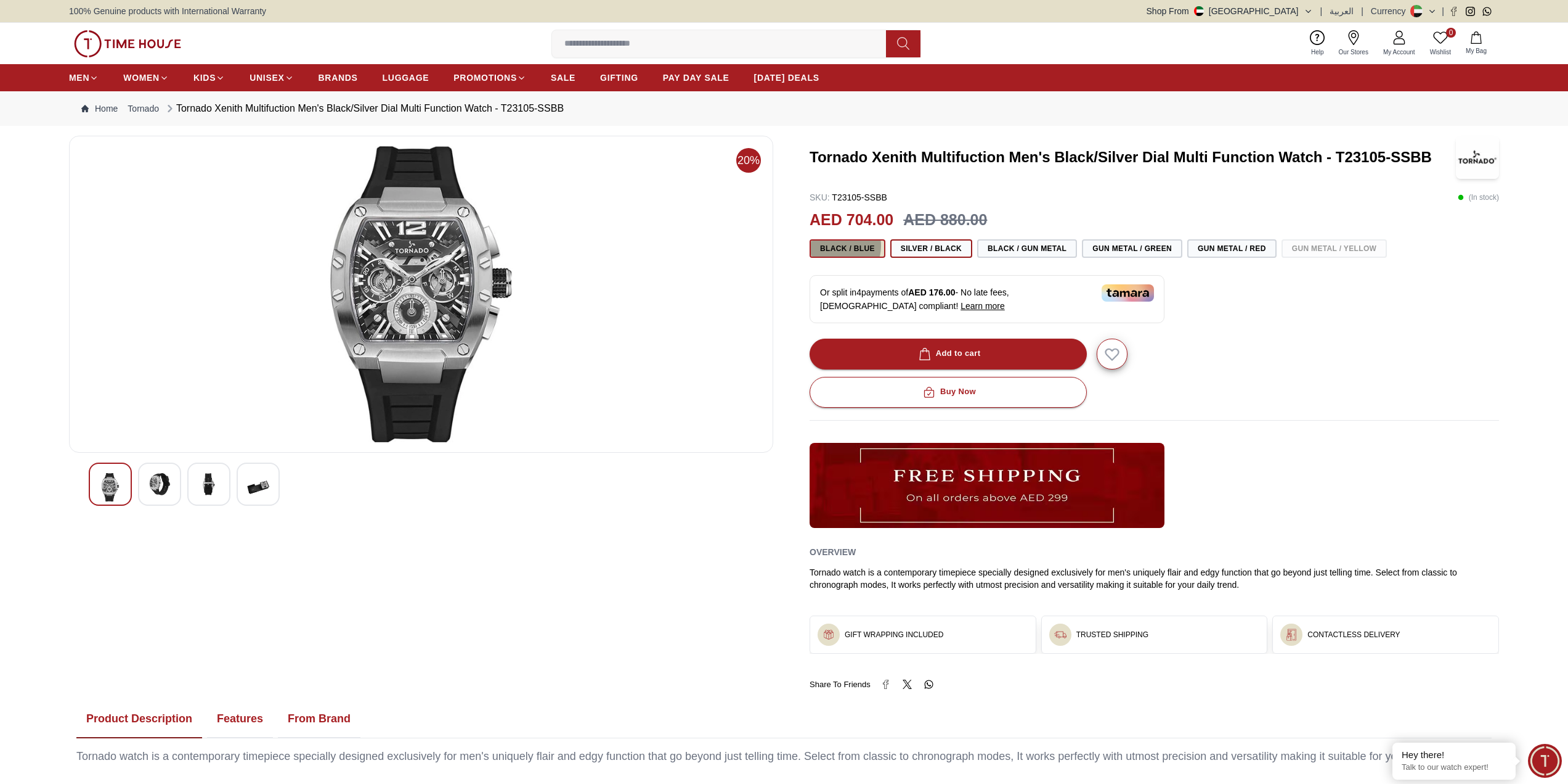
click at [838, 247] on button "Black / Blue" at bounding box center [847, 248] width 76 height 18
